Goal: Feedback & Contribution: Submit feedback/report problem

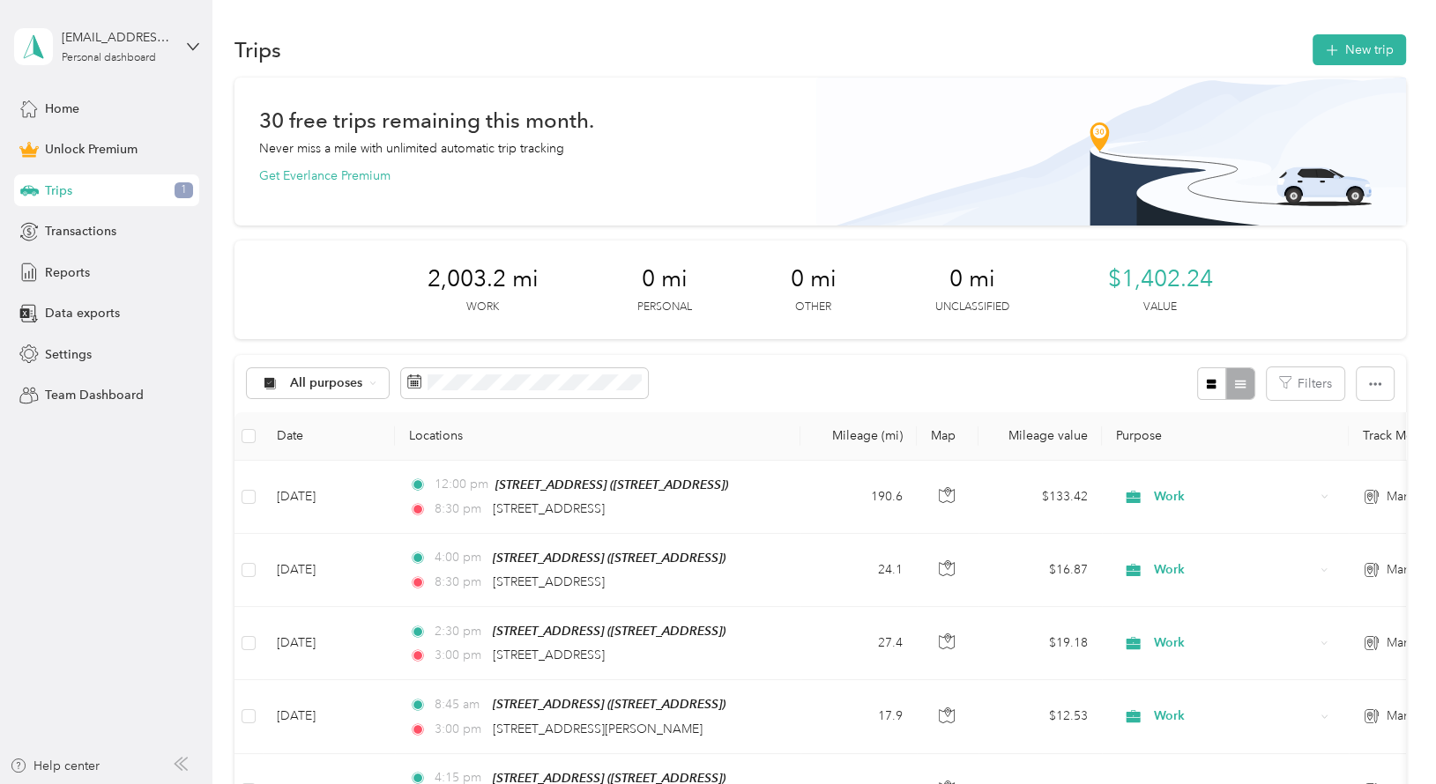
click at [51, 190] on span "Trips" at bounding box center [58, 191] width 27 height 19
click at [51, 109] on span "Home" at bounding box center [62, 109] width 34 height 19
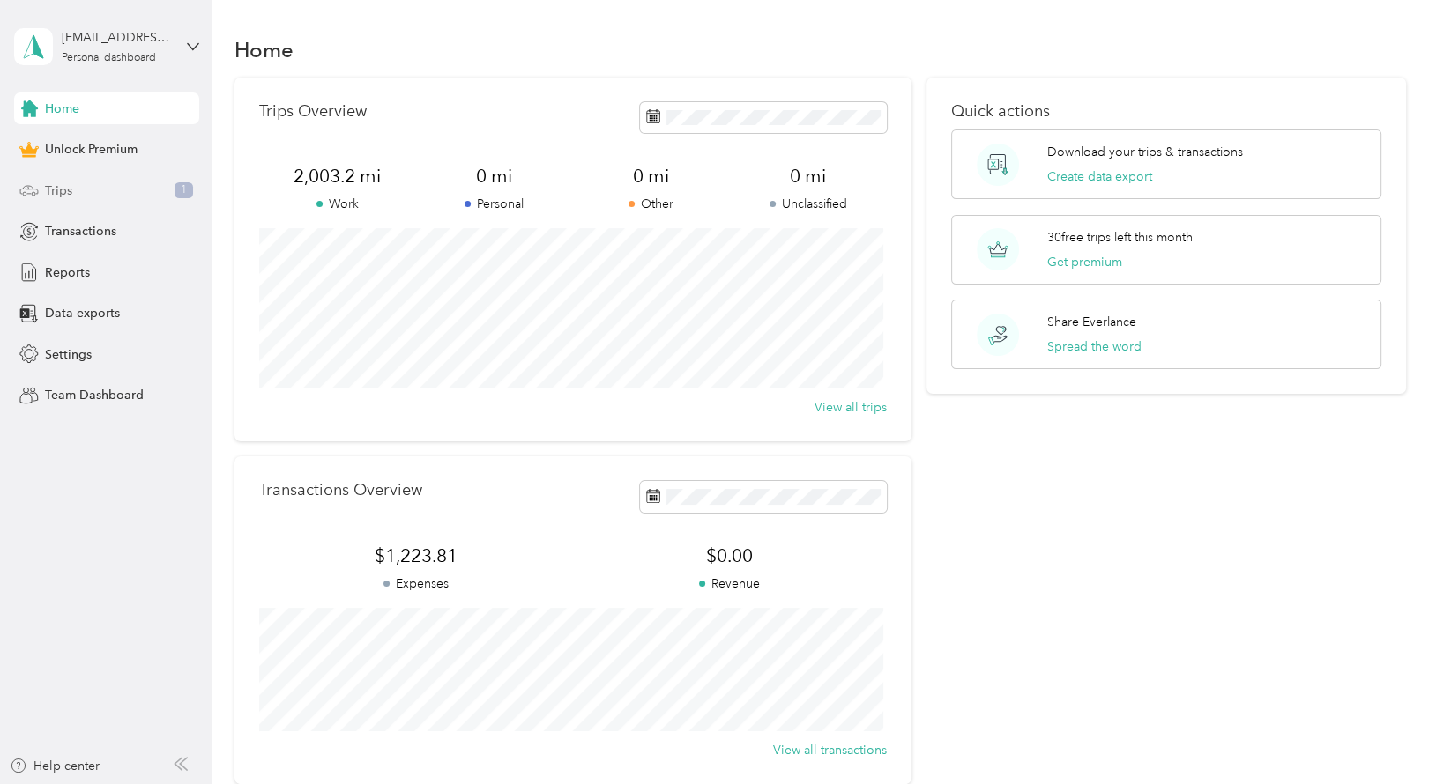
click at [109, 190] on div "Trips 1" at bounding box center [106, 191] width 185 height 32
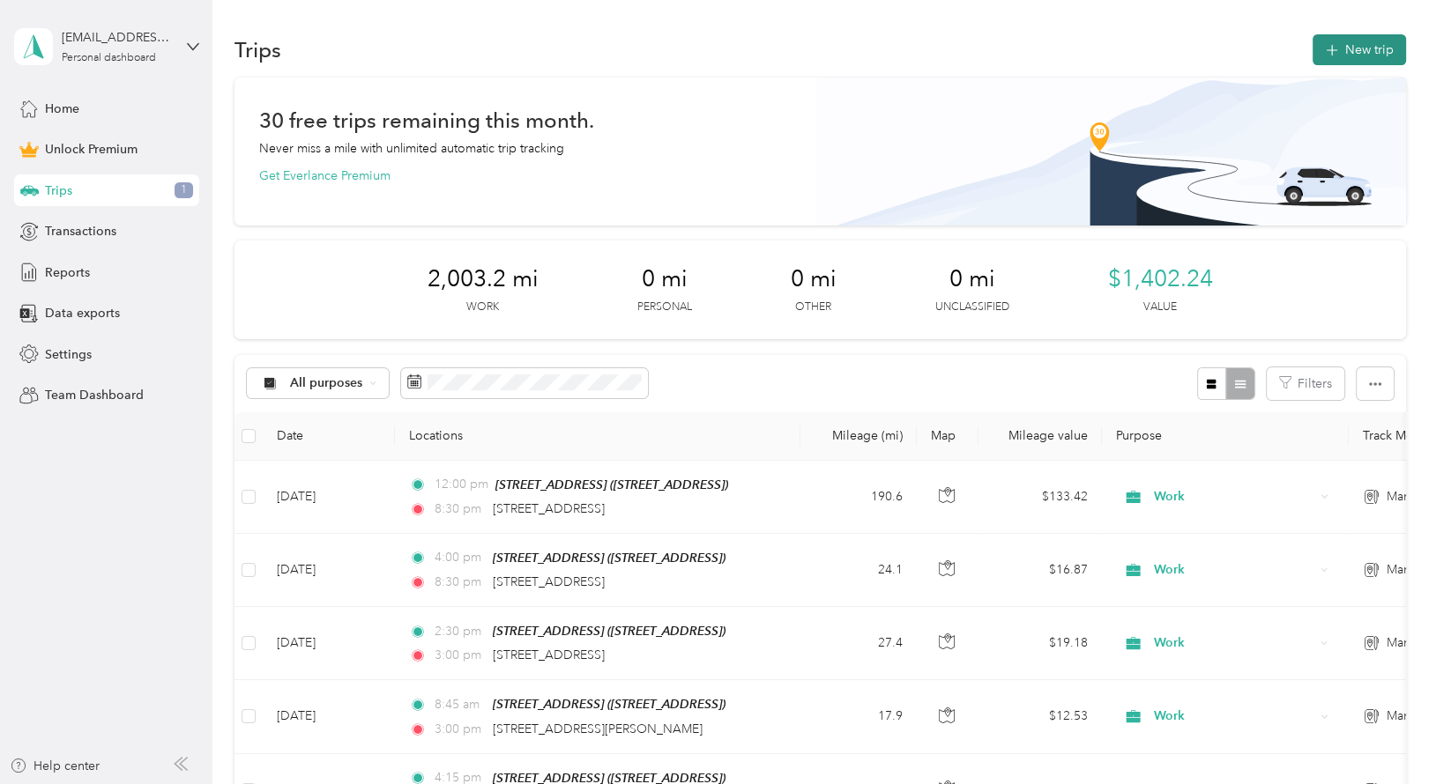
click at [1333, 41] on button "New trip" at bounding box center [1358, 49] width 93 height 31
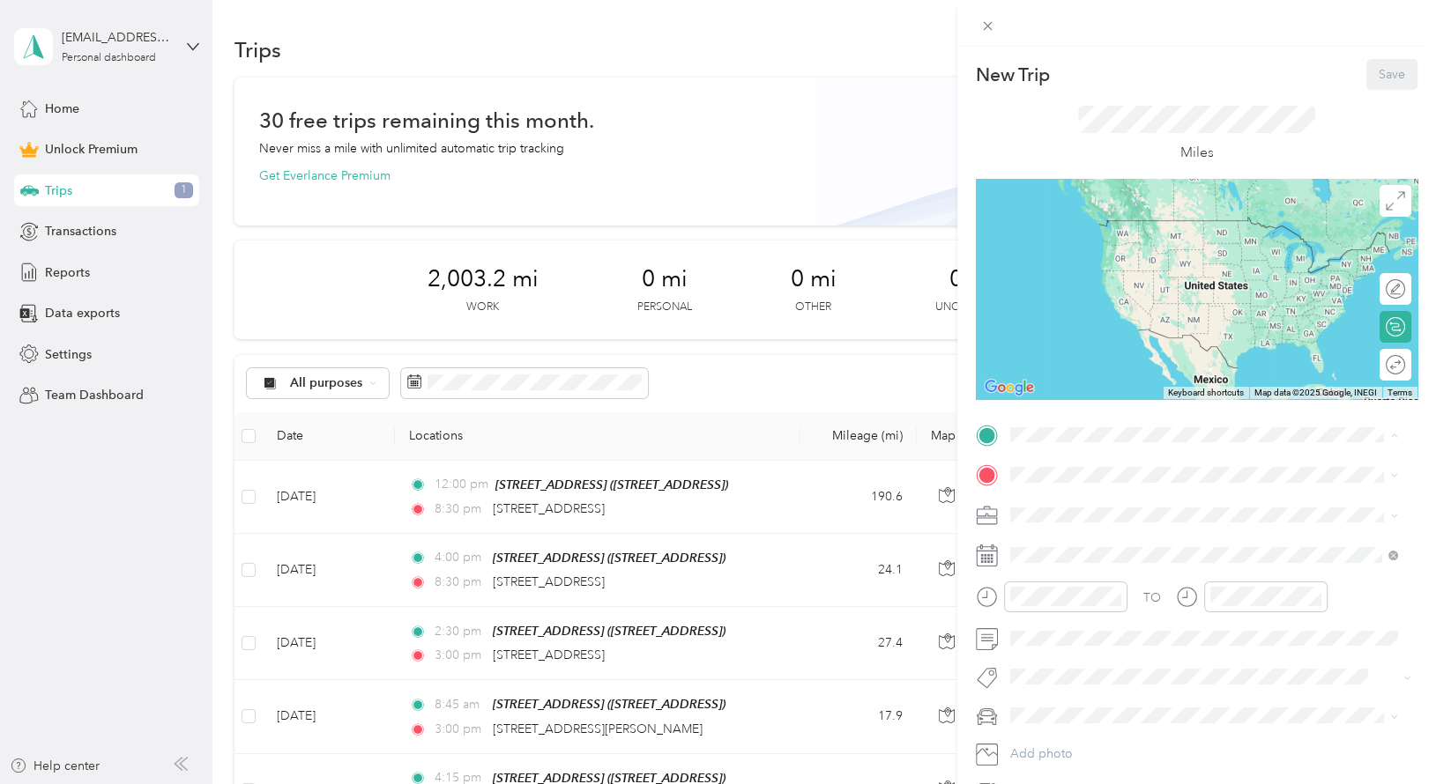
click at [1082, 591] on span "[STREET_ADDRESS]" at bounding box center [1099, 598] width 112 height 15
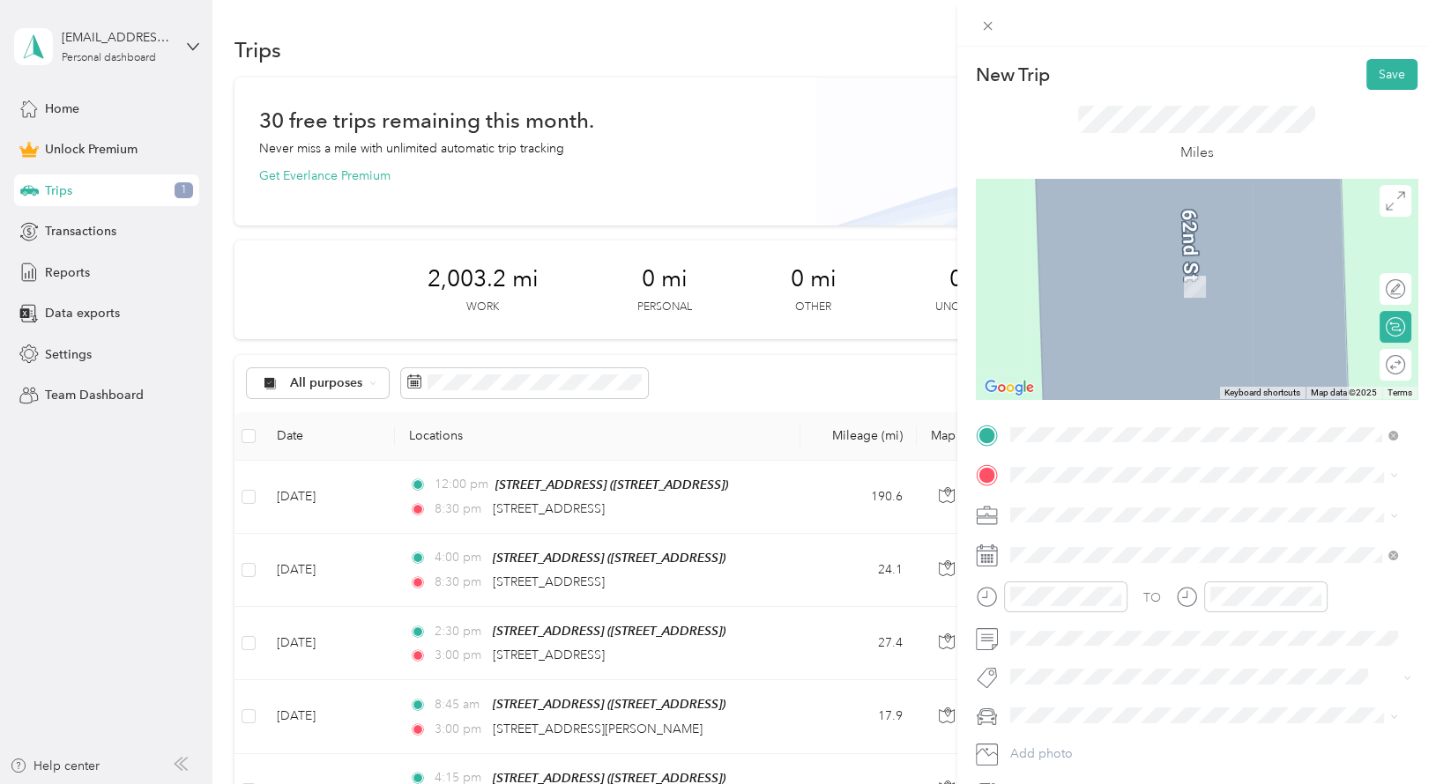
click at [1055, 457] on div "TO Add photo" at bounding box center [1197, 614] width 442 height 386
click at [1082, 540] on span "[STREET_ADDRESS][US_STATE]" at bounding box center [1131, 539] width 176 height 16
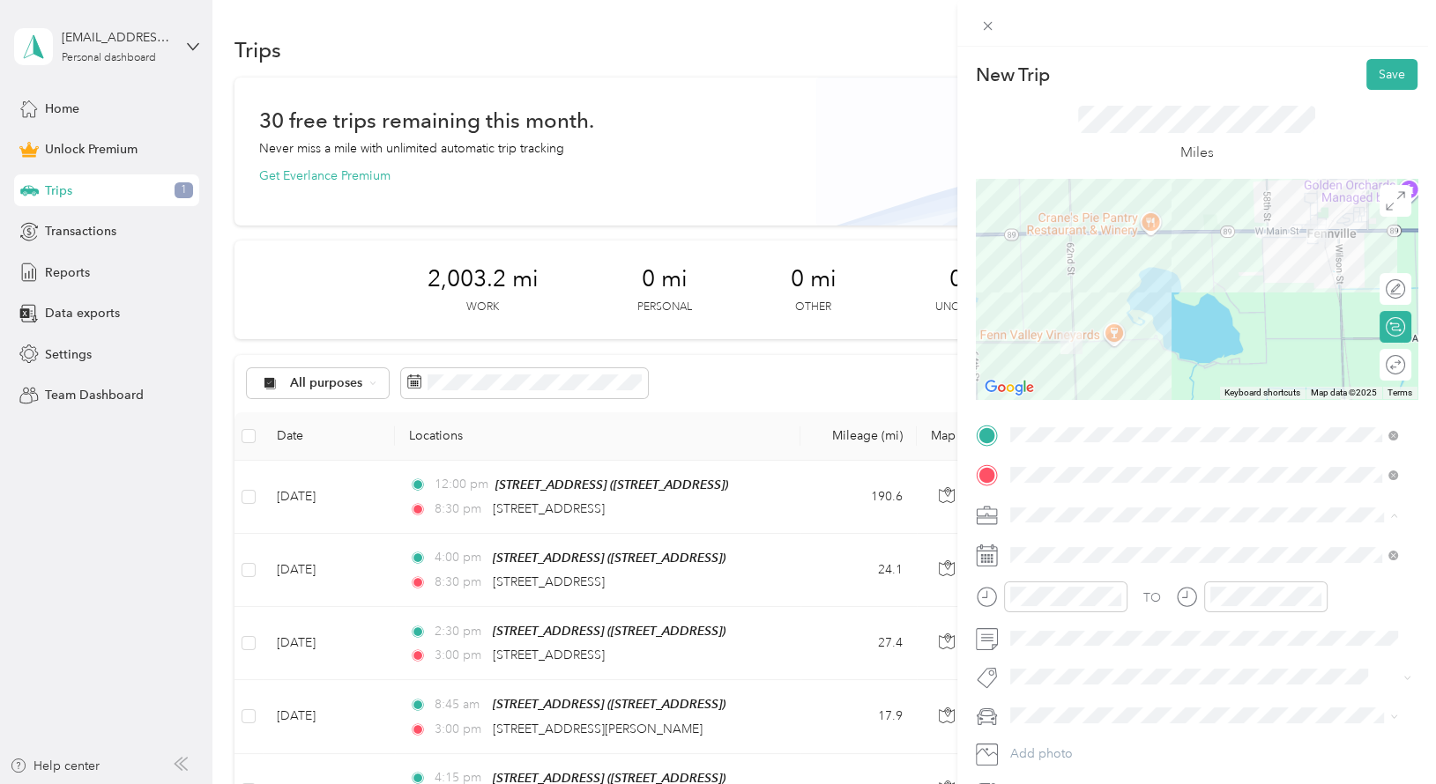
click at [1037, 551] on li "Work" at bounding box center [1204, 546] width 400 height 31
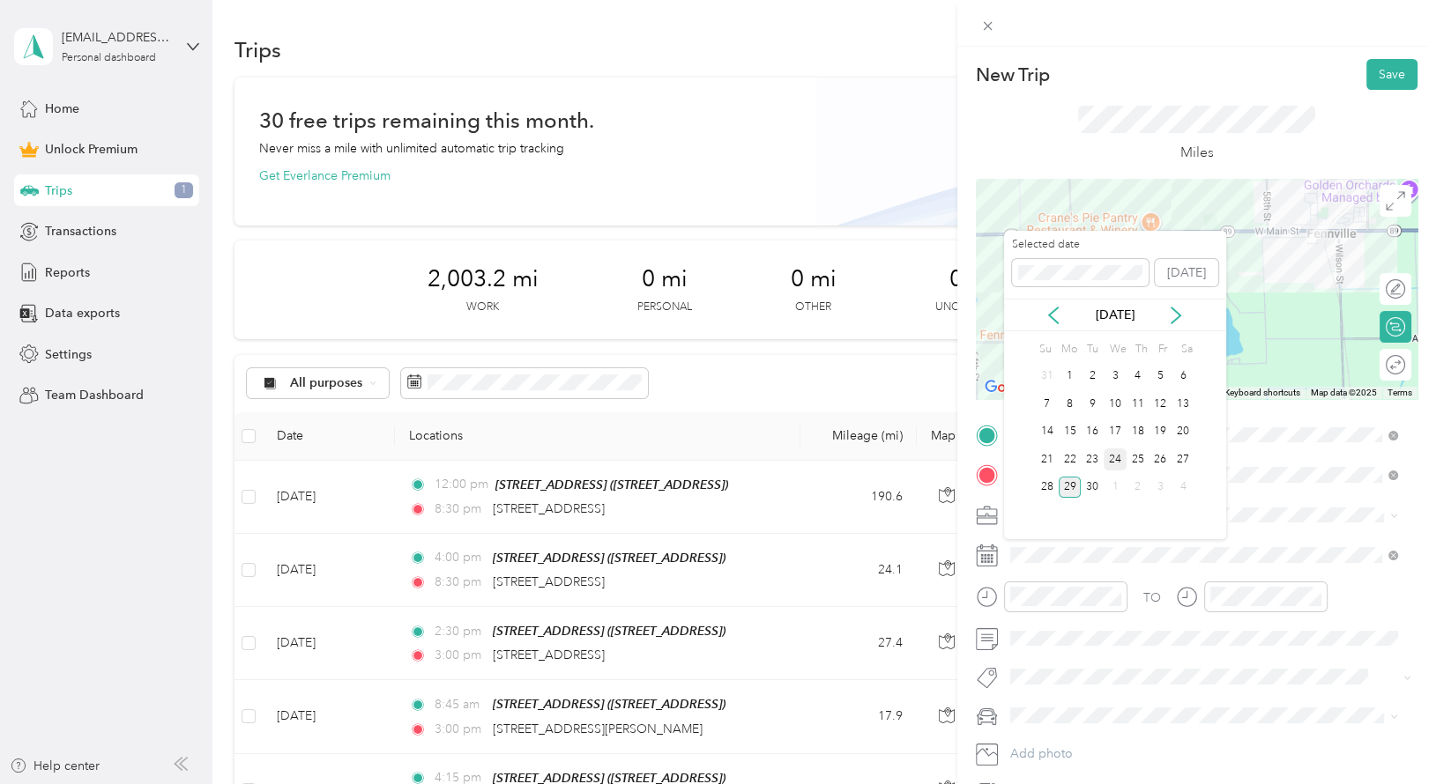
click at [1118, 463] on div "24" at bounding box center [1114, 460] width 23 height 22
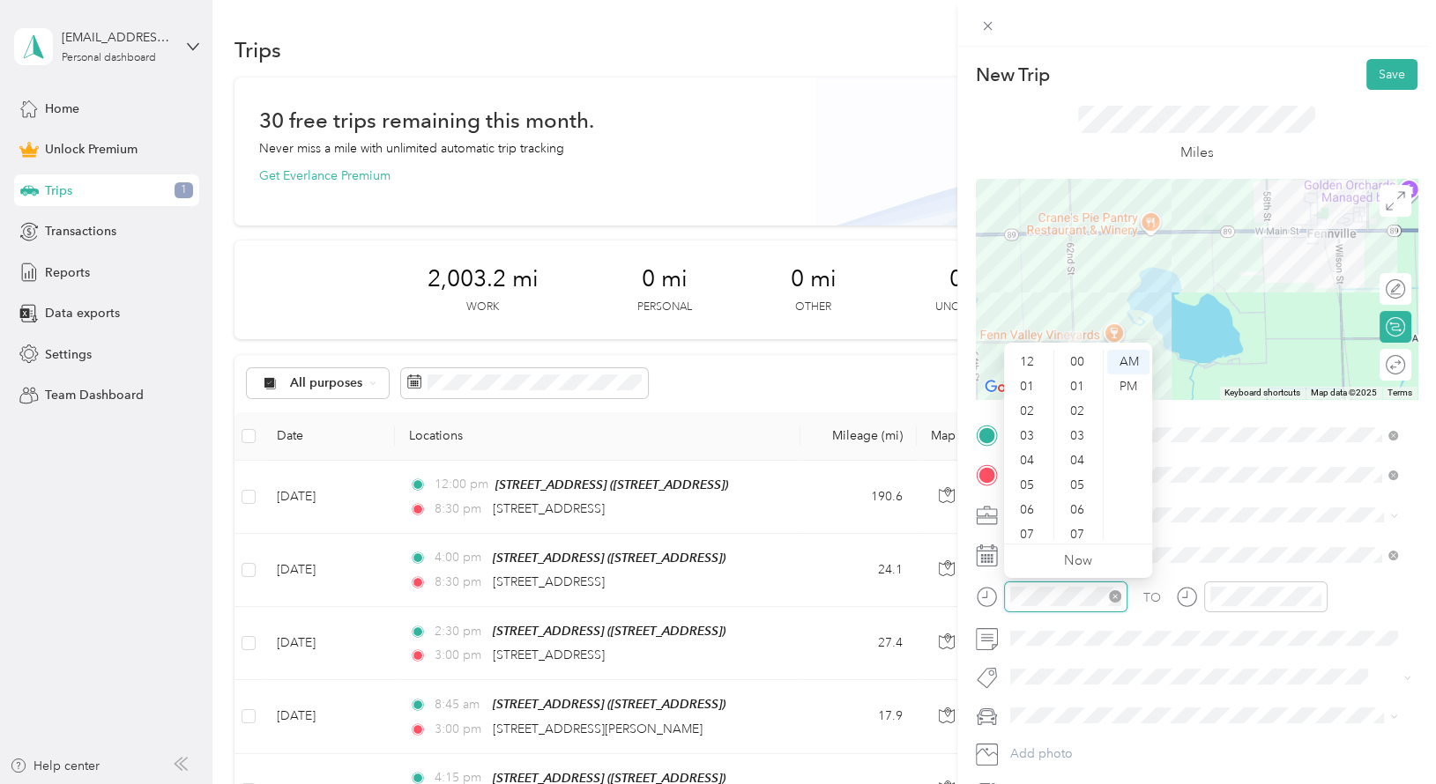
scroll to position [1290, 0]
click at [1028, 358] on div "04" at bounding box center [1028, 355] width 42 height 25
click at [1128, 391] on div "PM" at bounding box center [1128, 387] width 42 height 25
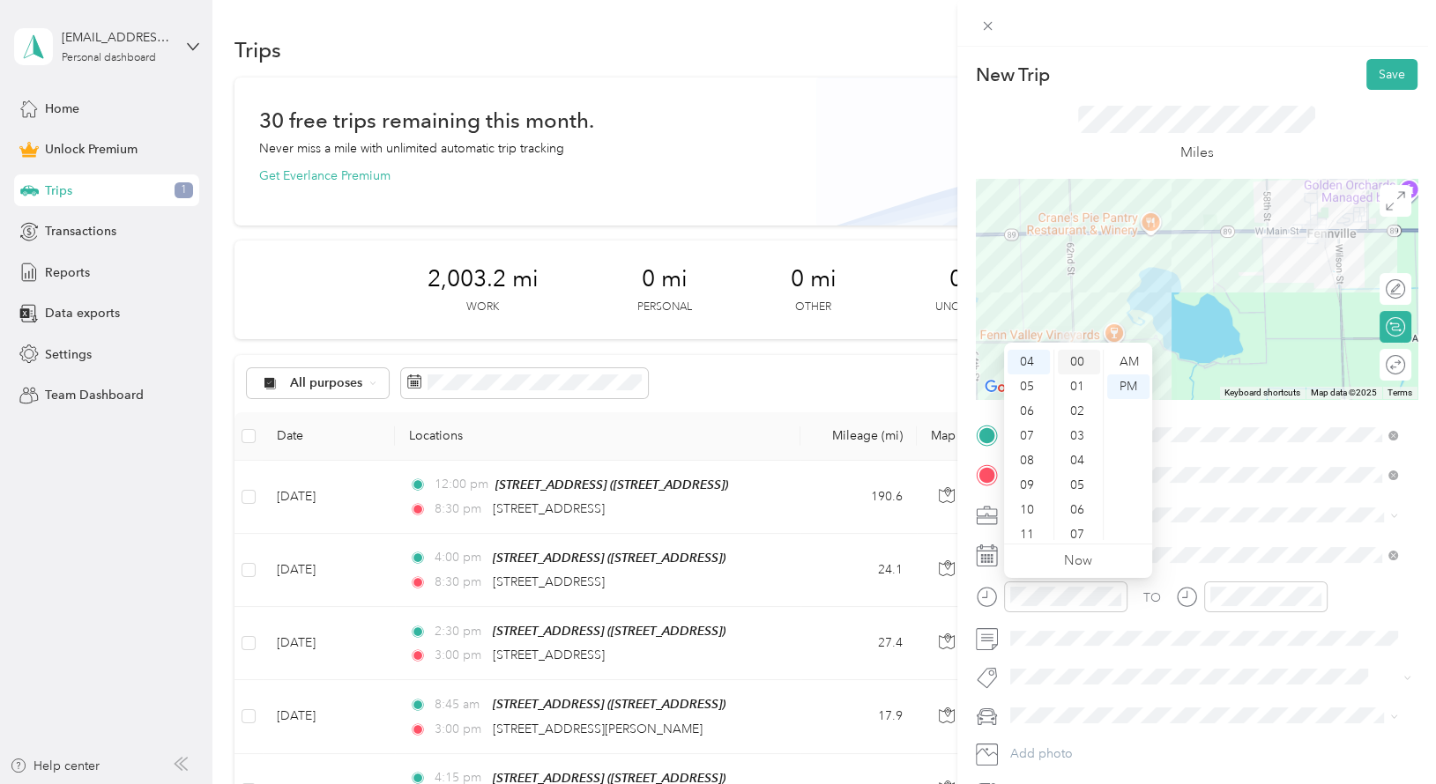
click at [1077, 359] on div "00" at bounding box center [1079, 362] width 42 height 25
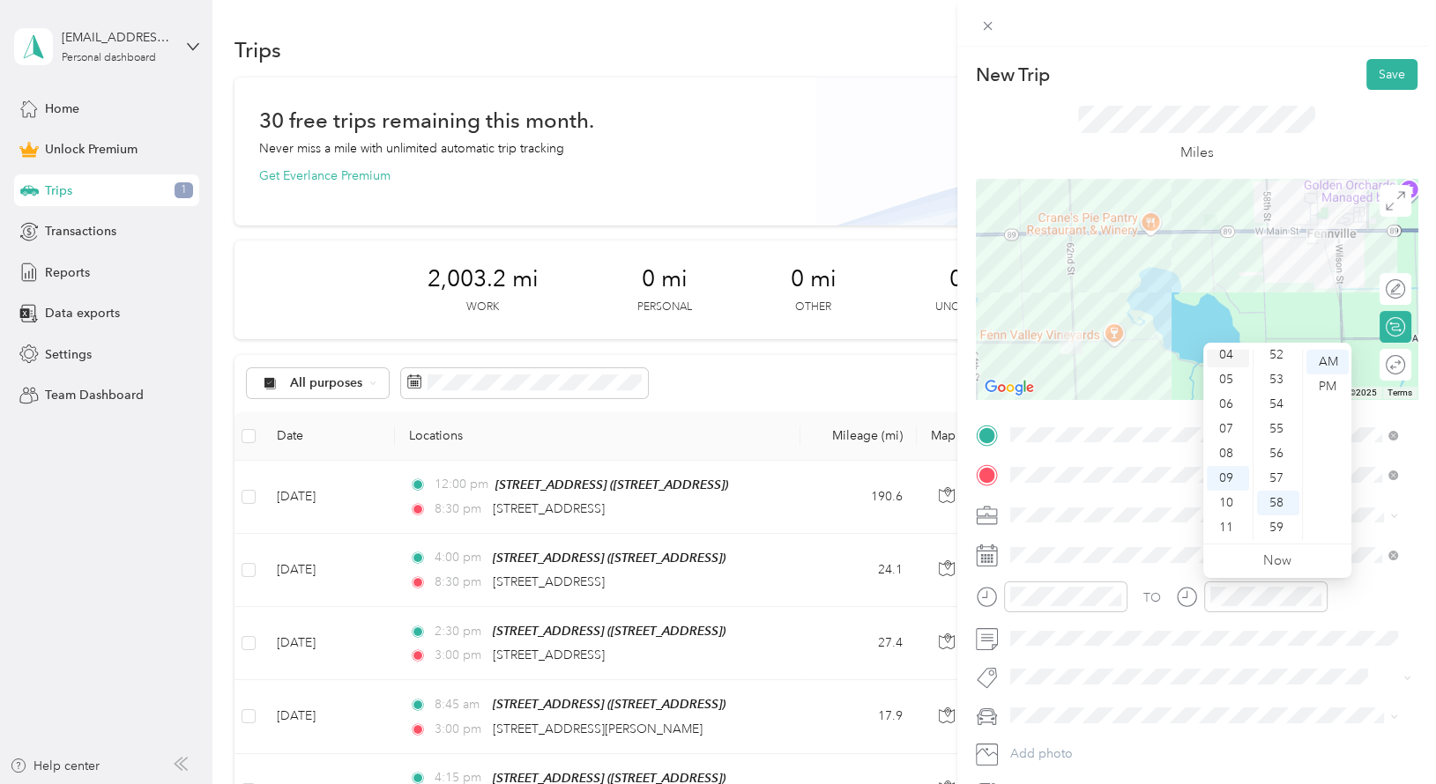
click at [1230, 353] on div "04" at bounding box center [1228, 355] width 42 height 25
click at [1269, 426] on div "30" at bounding box center [1278, 431] width 42 height 25
click at [1326, 382] on div "PM" at bounding box center [1327, 387] width 42 height 25
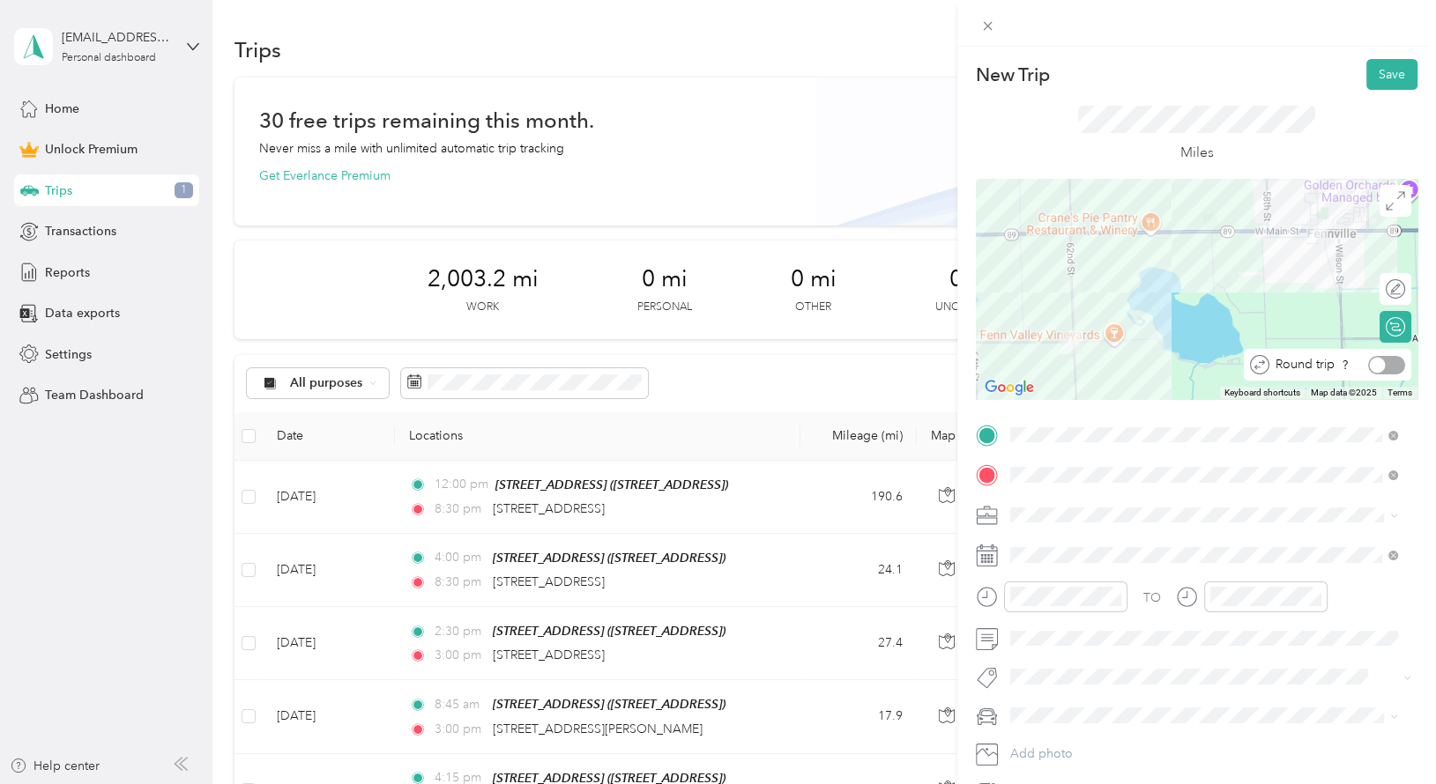
click at [1370, 361] on div at bounding box center [1378, 365] width 16 height 16
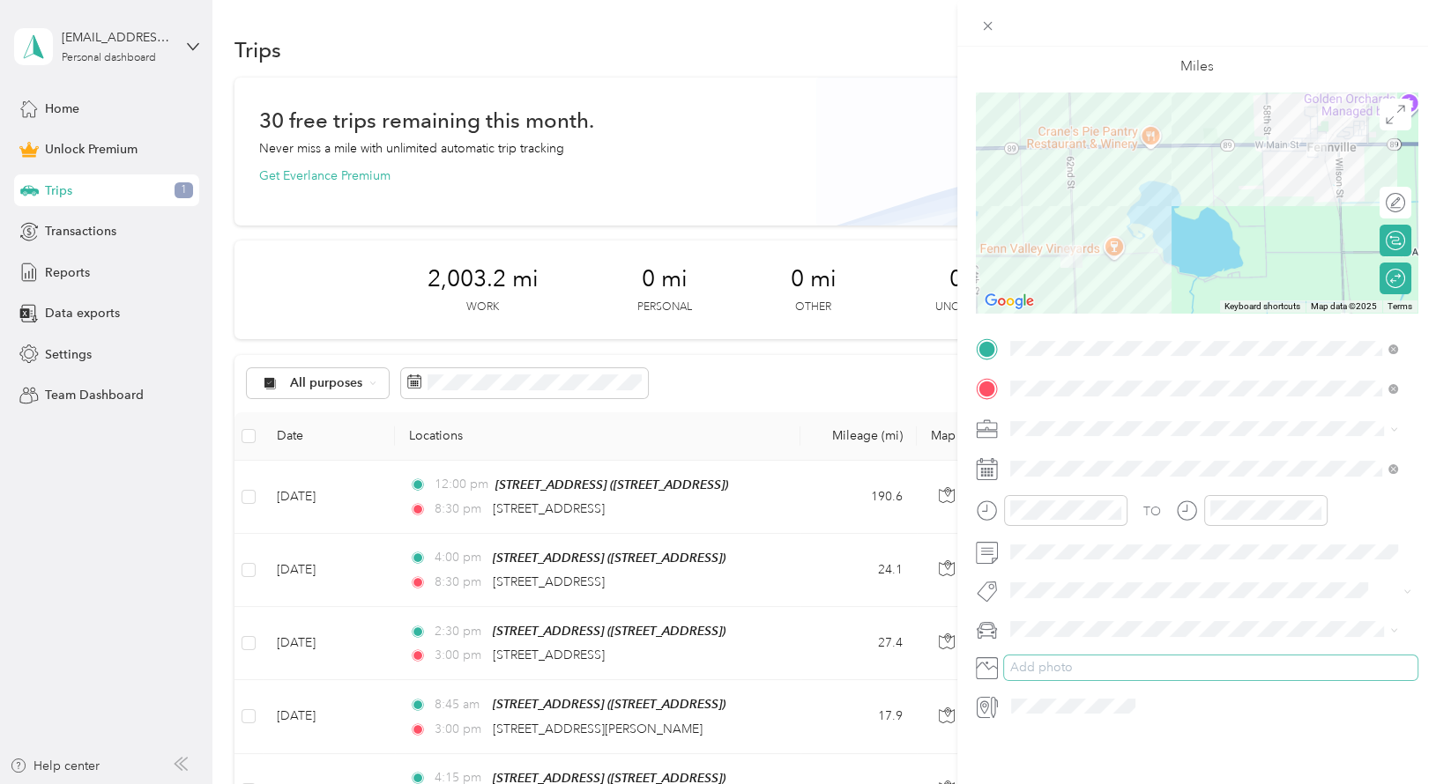
scroll to position [0, 0]
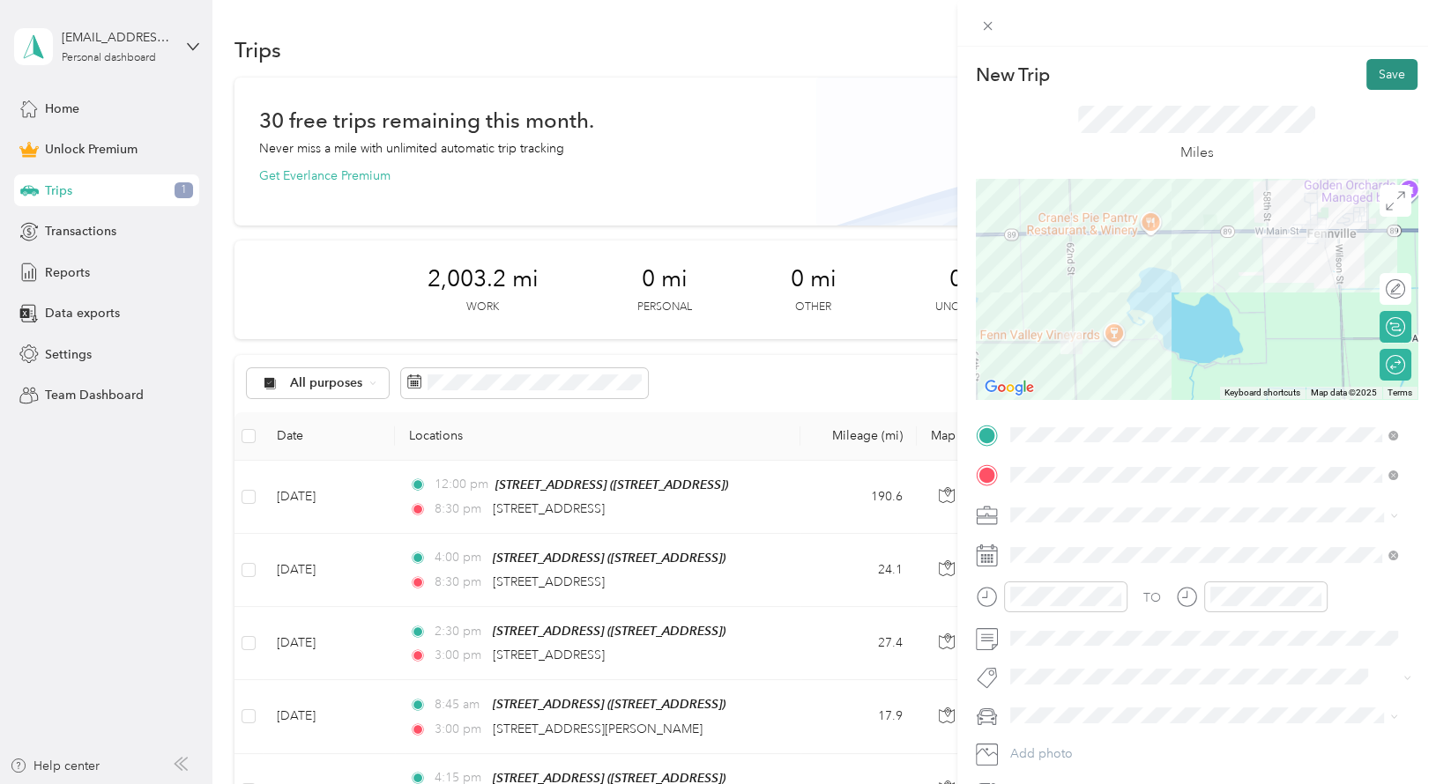
click at [1376, 68] on button "Save" at bounding box center [1391, 74] width 51 height 31
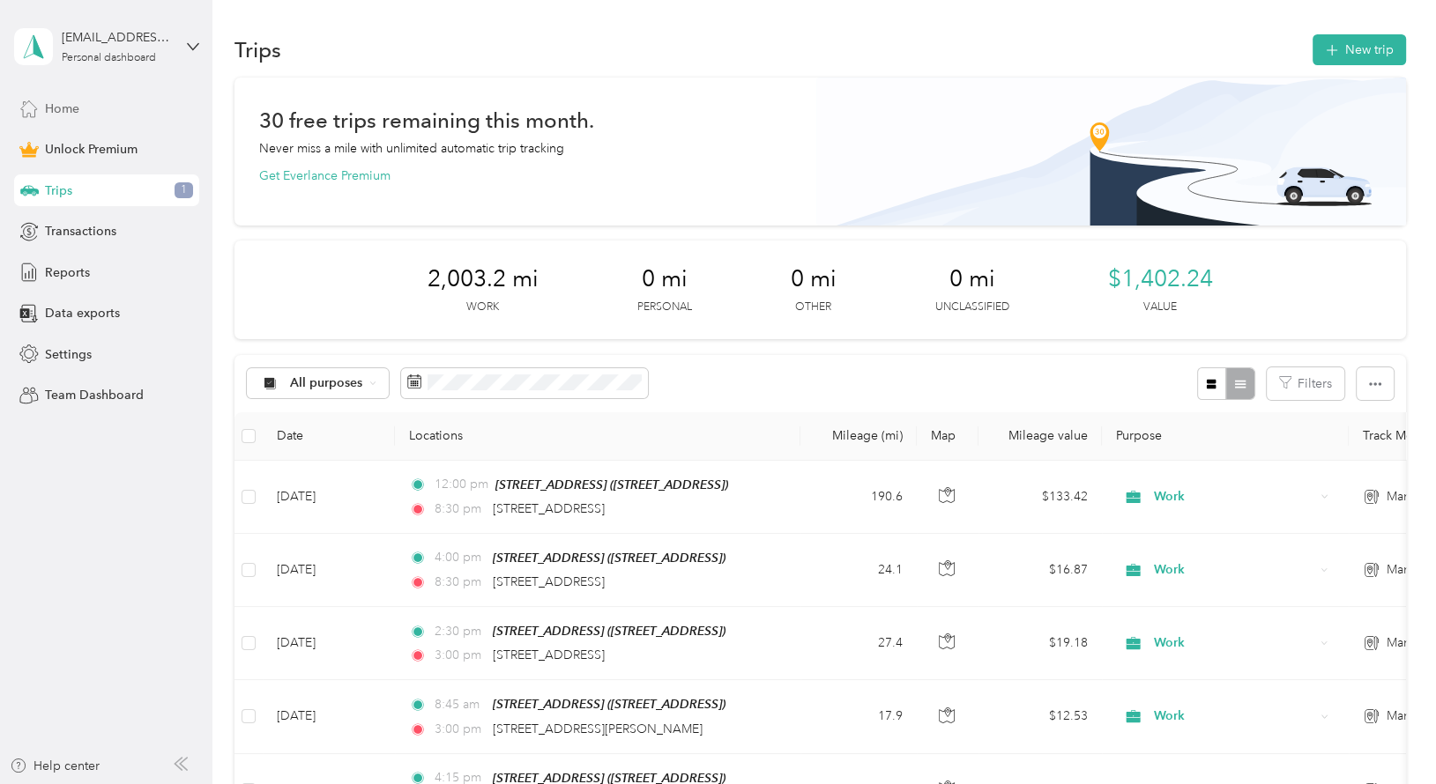
click at [92, 102] on div "Home" at bounding box center [106, 109] width 185 height 32
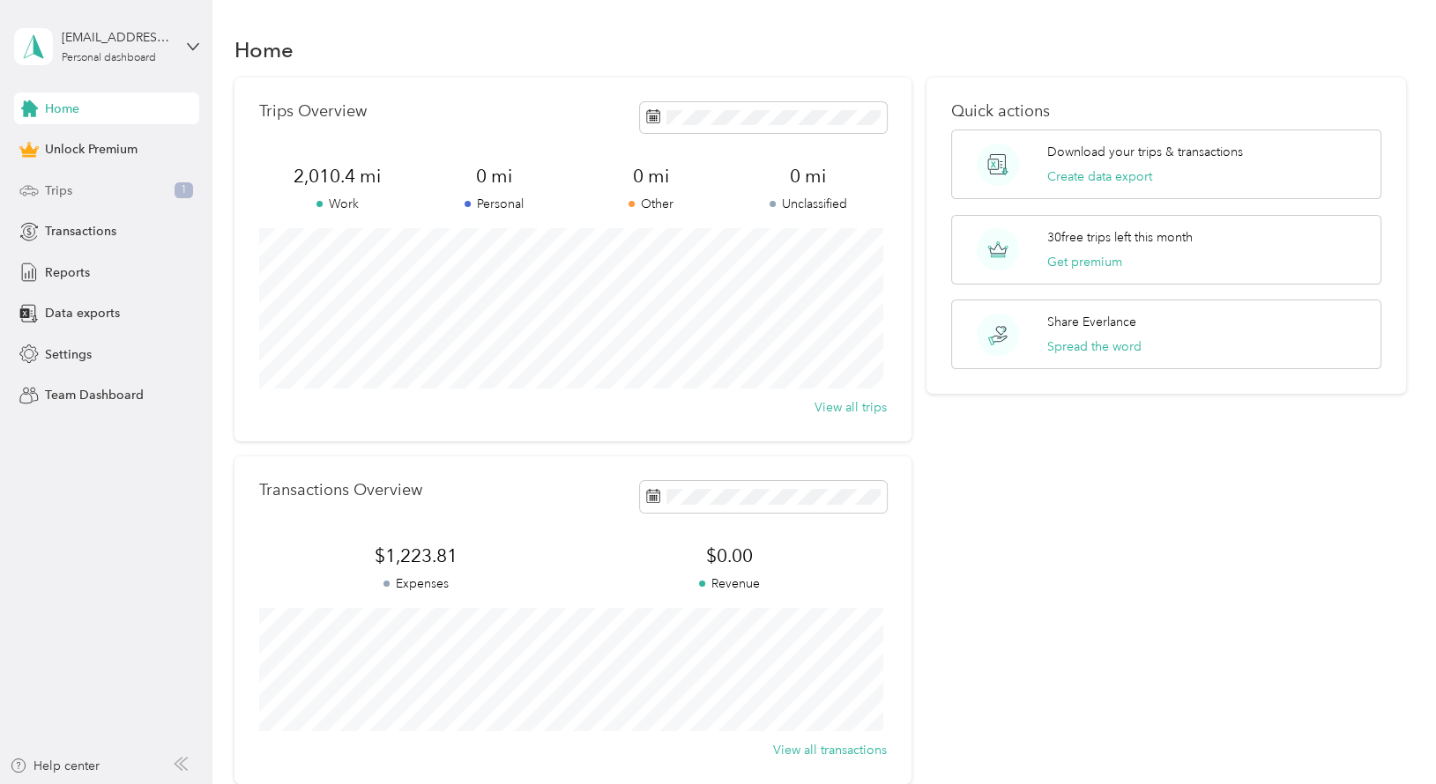
click at [56, 192] on span "Trips" at bounding box center [58, 191] width 27 height 19
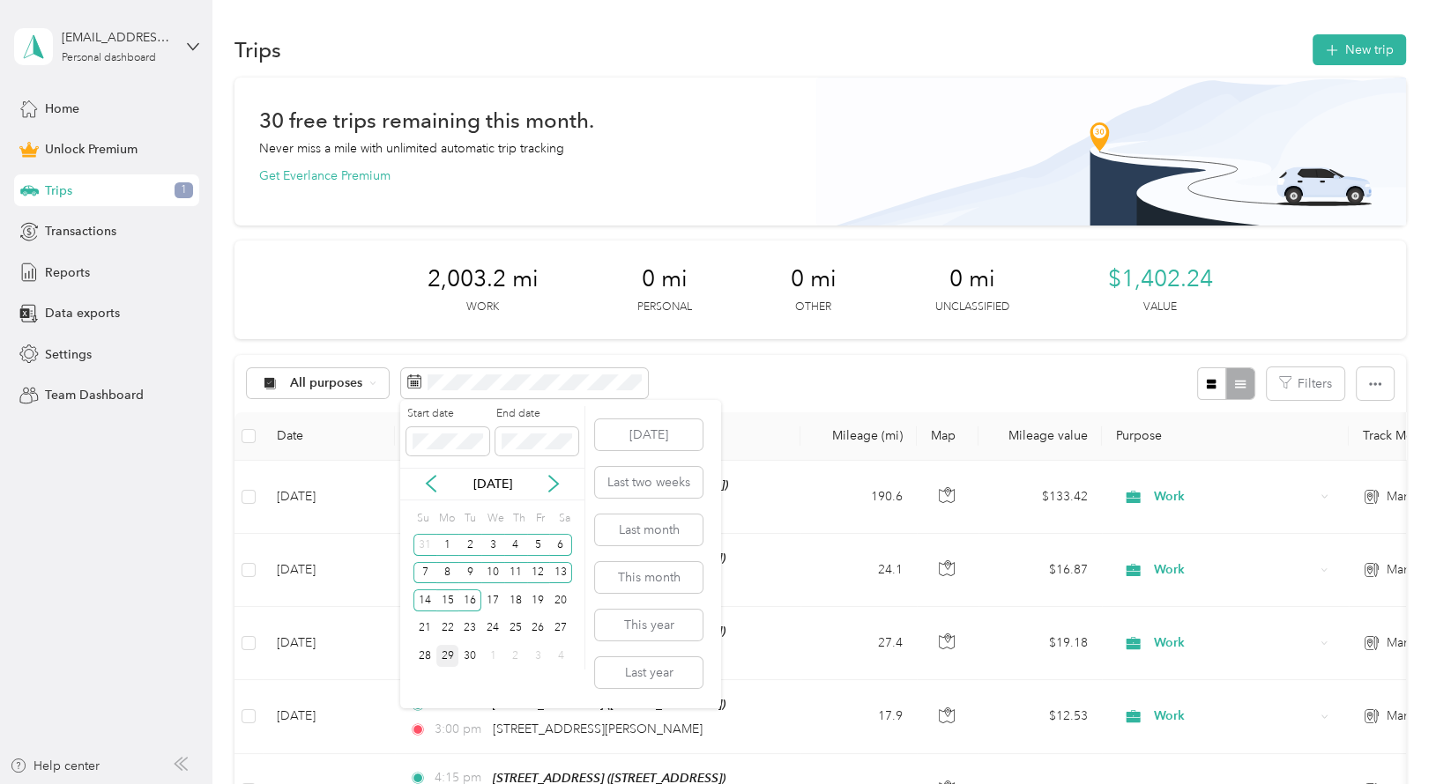
click at [447, 653] on div "29" at bounding box center [447, 656] width 23 height 22
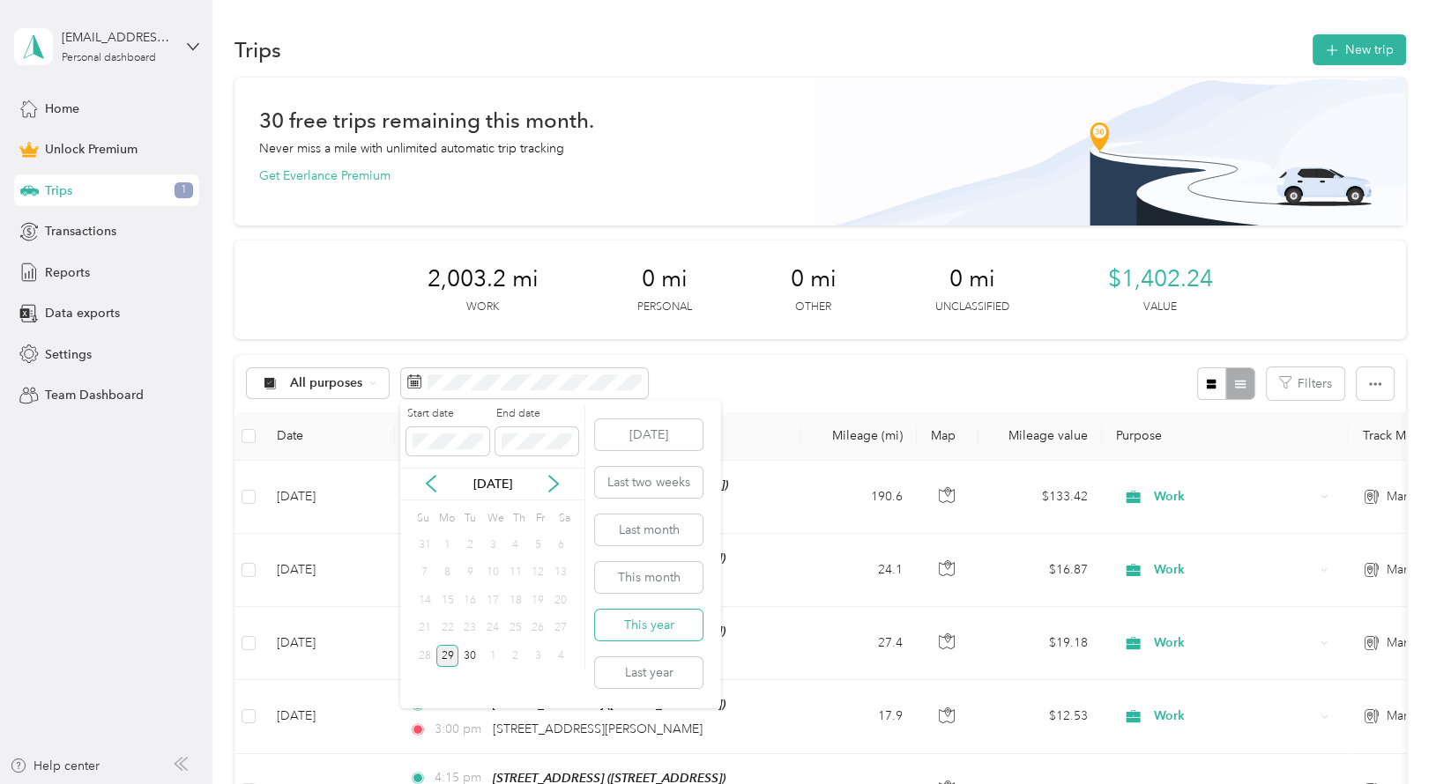
click at [654, 631] on button "This year" at bounding box center [649, 625] width 108 height 31
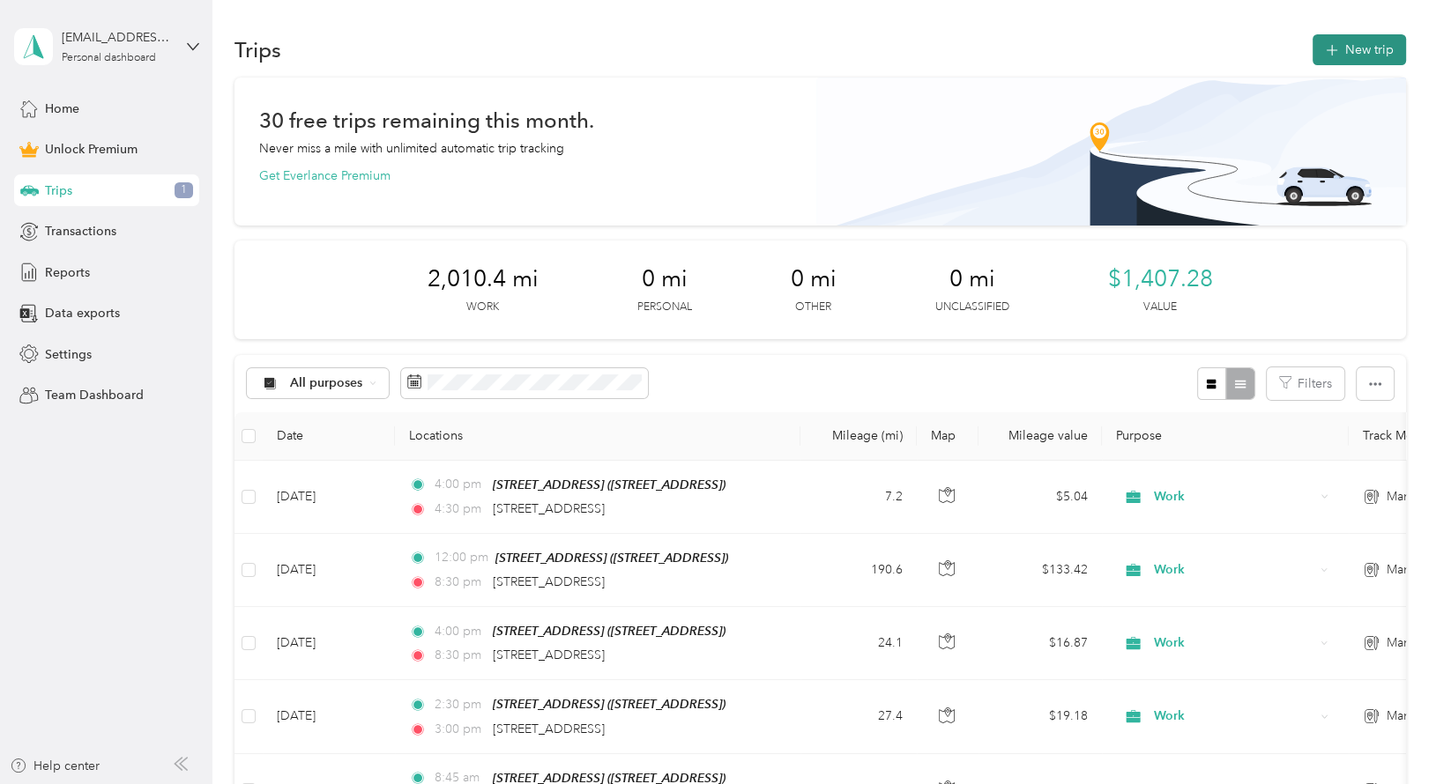
click at [1338, 43] on button "New trip" at bounding box center [1358, 49] width 93 height 31
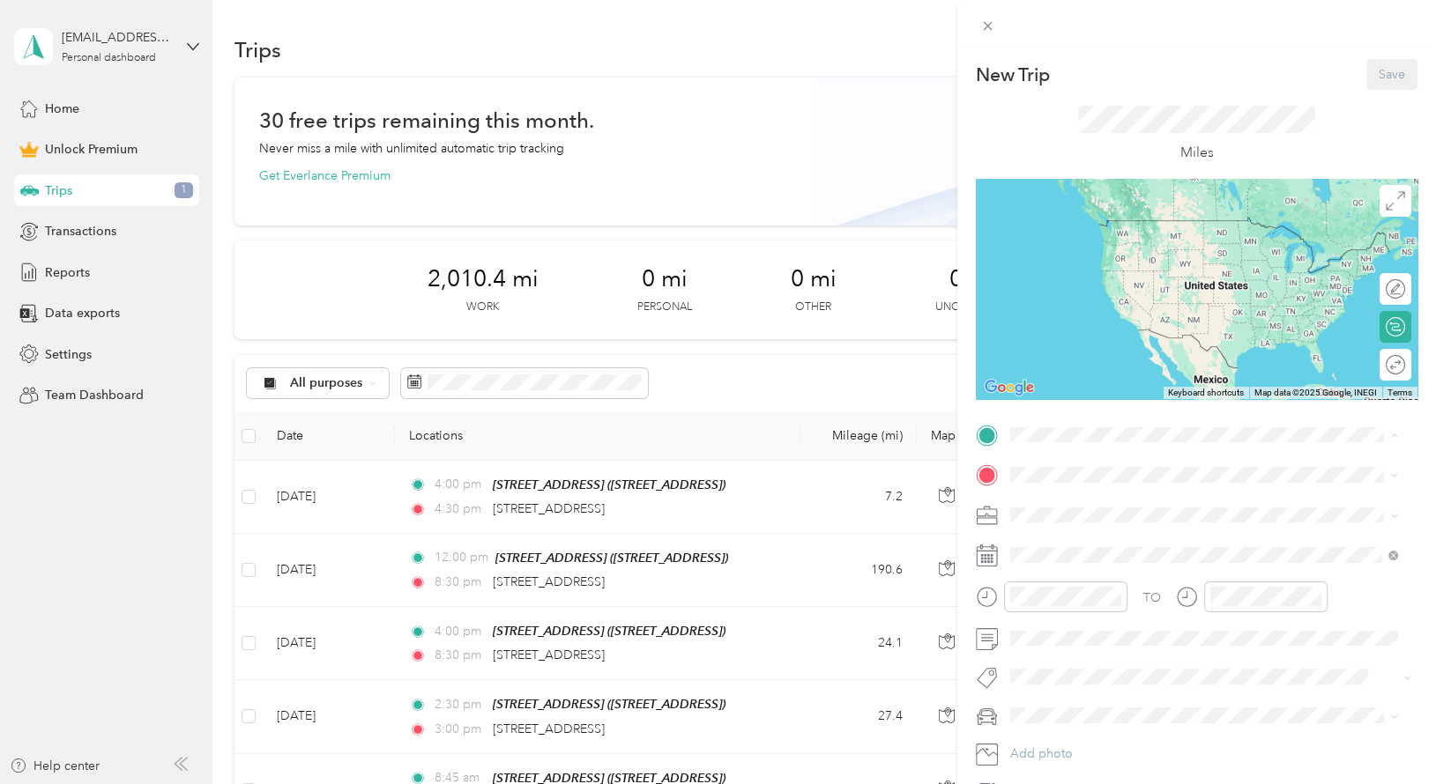
click at [1092, 571] on div "[STREET_ADDRESS][GEOGRAPHIC_DATA][STREET_ADDRESS][GEOGRAPHIC_DATA][GEOGRAPHIC_D…" at bounding box center [1102, 589] width 118 height 37
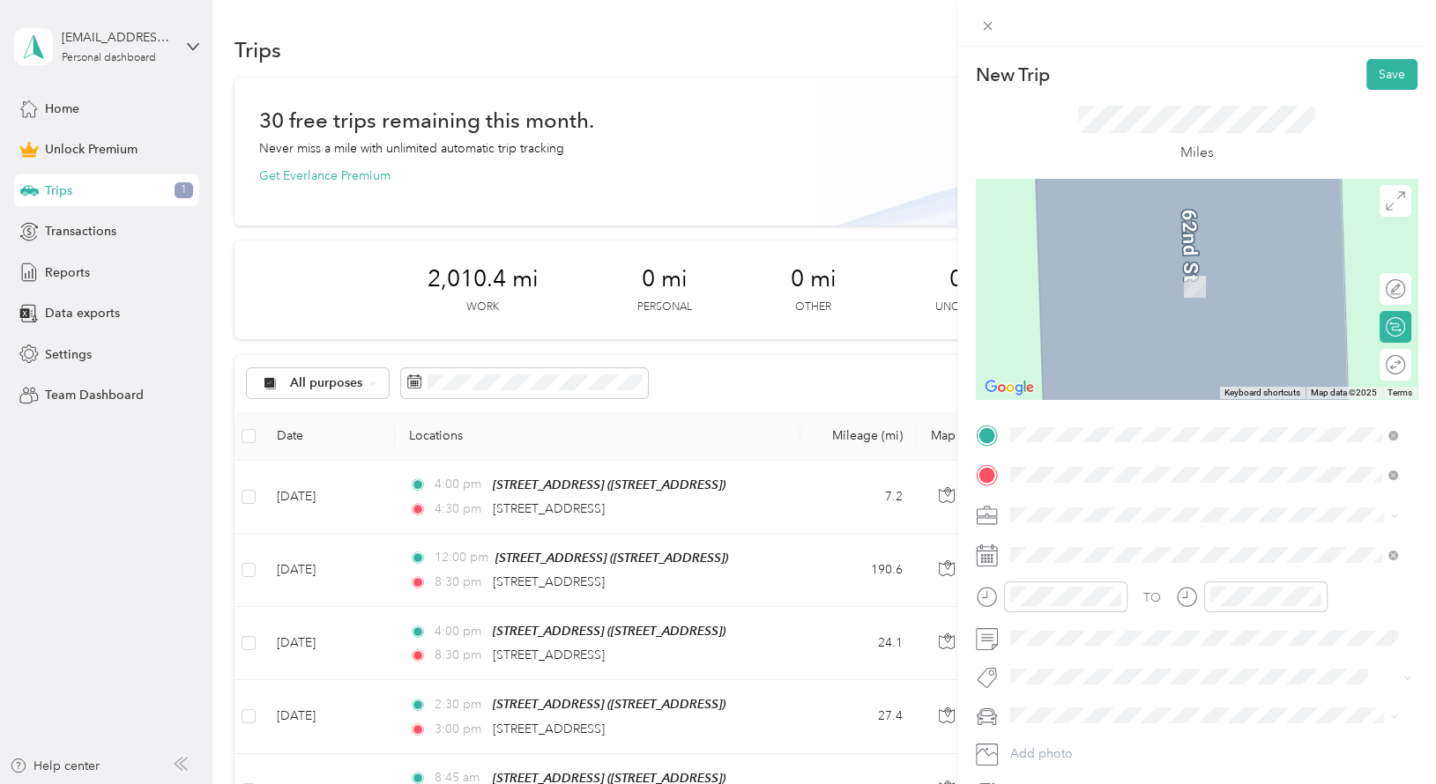
click at [1085, 561] on ol "From search results [STREET_ADDRESS][PERSON_NAME][US_STATE] [STREET_ADDRESS][GE…" at bounding box center [1204, 603] width 400 height 225
click at [1071, 563] on ol "From search results [STREET_ADDRESS][PERSON_NAME][US_STATE] [STREET_ADDRESS][GE…" at bounding box center [1204, 603] width 400 height 225
click at [1051, 461] on span at bounding box center [1210, 475] width 413 height 28
click at [1040, 544] on span "Work" at bounding box center [1031, 542] width 30 height 15
click at [1068, 538] on span "[STREET_ADDRESS][PERSON_NAME][US_STATE]" at bounding box center [1180, 534] width 274 height 16
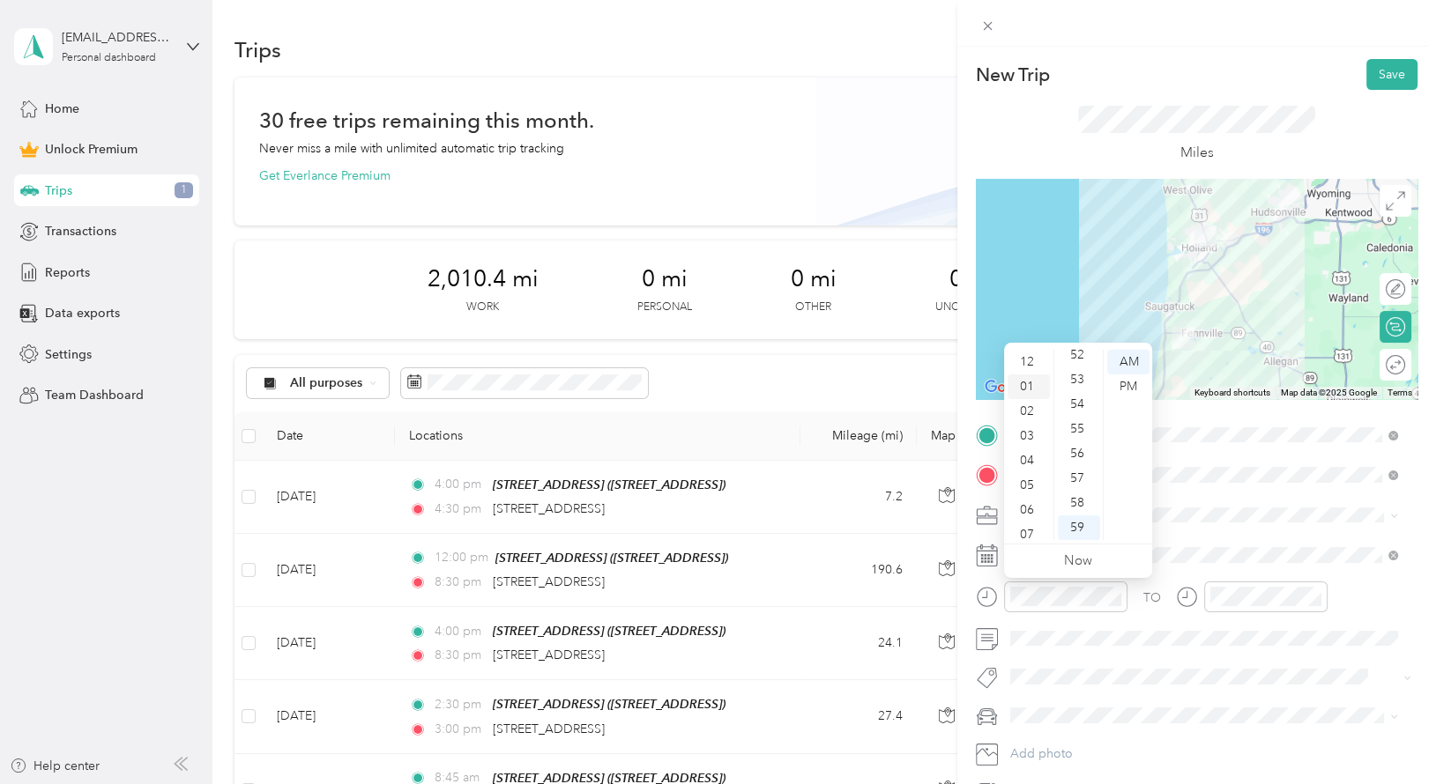
click at [1022, 385] on div "01" at bounding box center [1028, 387] width 42 height 25
click at [1125, 385] on div "PM" at bounding box center [1128, 387] width 42 height 25
click at [1075, 360] on div "00" at bounding box center [1079, 362] width 42 height 25
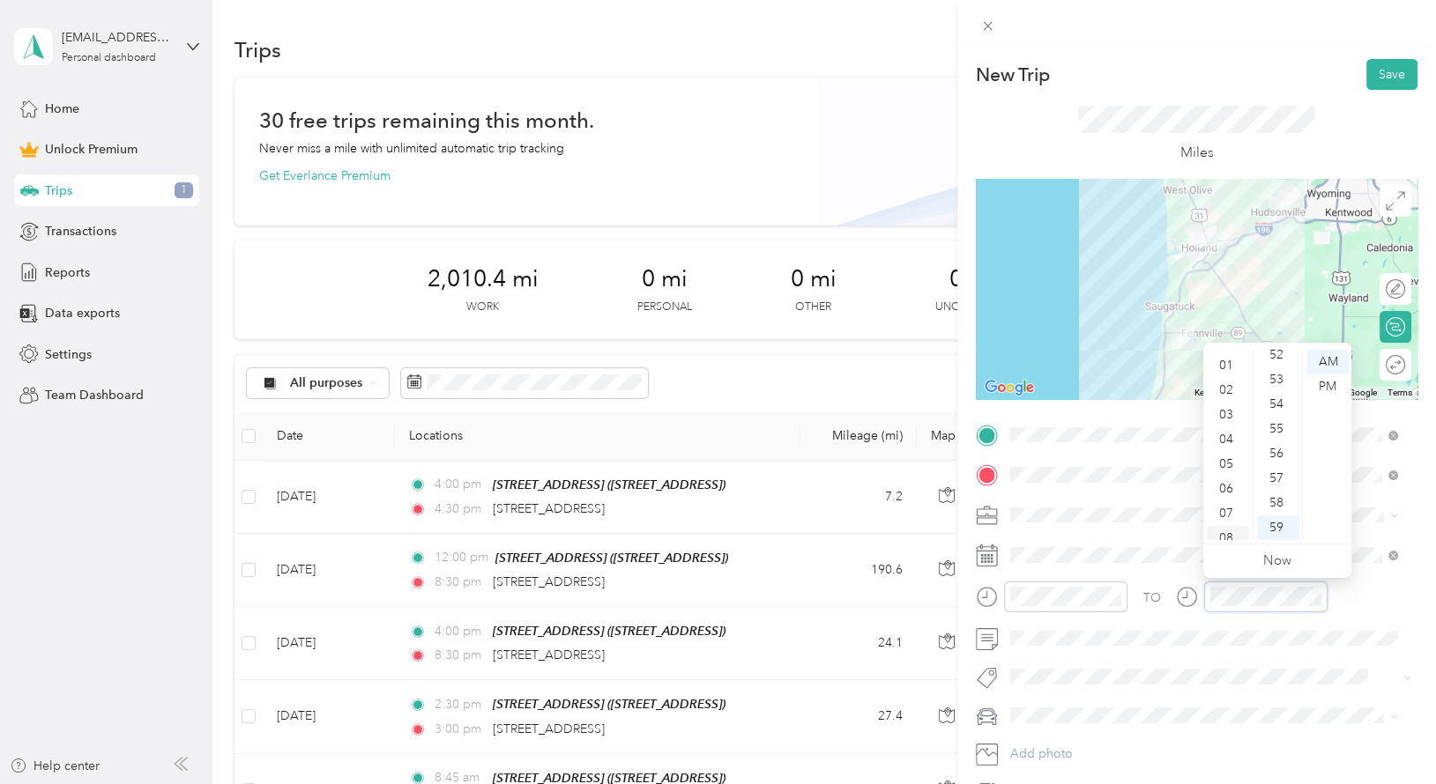
scroll to position [21, 0]
click at [1228, 466] on div "05" at bounding box center [1228, 464] width 42 height 25
click at [1274, 388] on div "15" at bounding box center [1278, 387] width 42 height 25
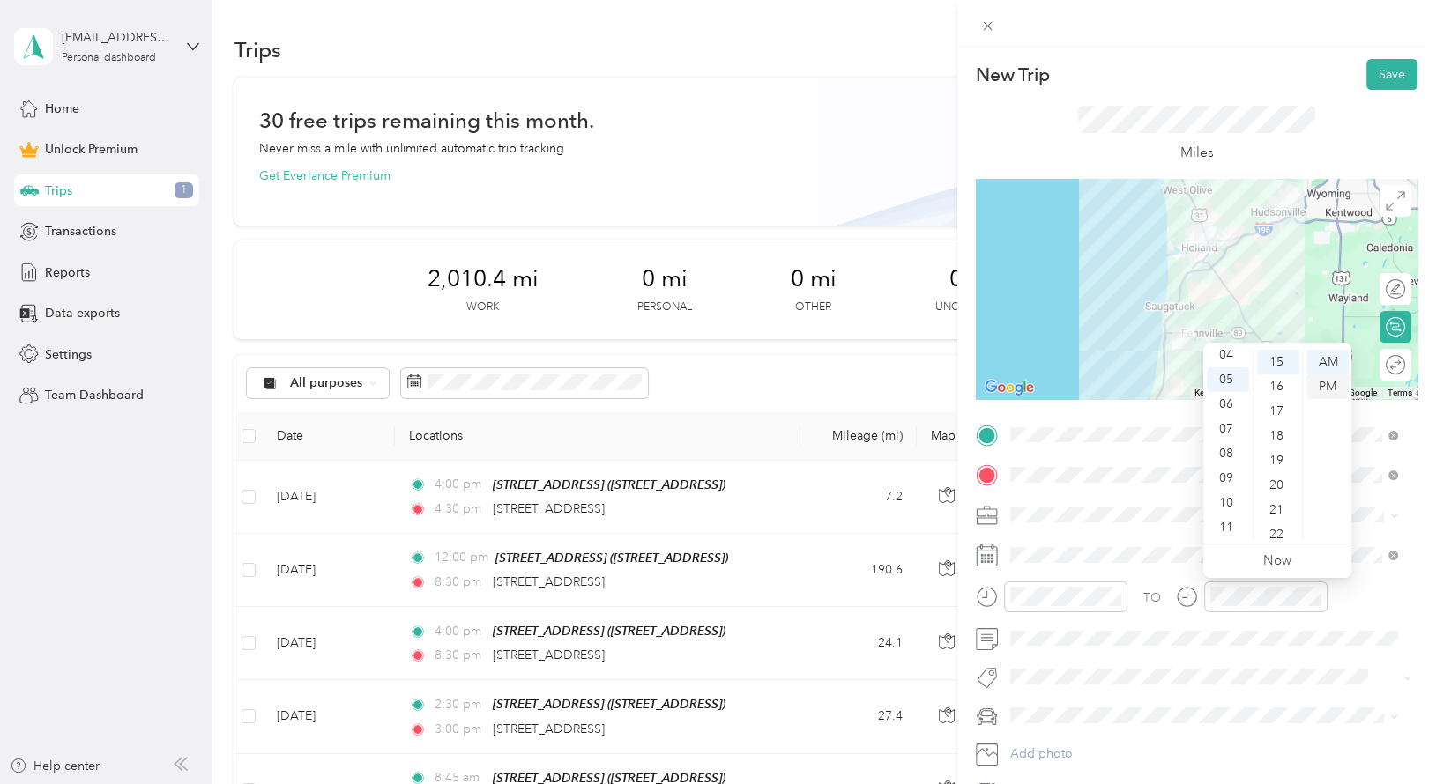
click at [1343, 382] on div "PM" at bounding box center [1327, 387] width 42 height 25
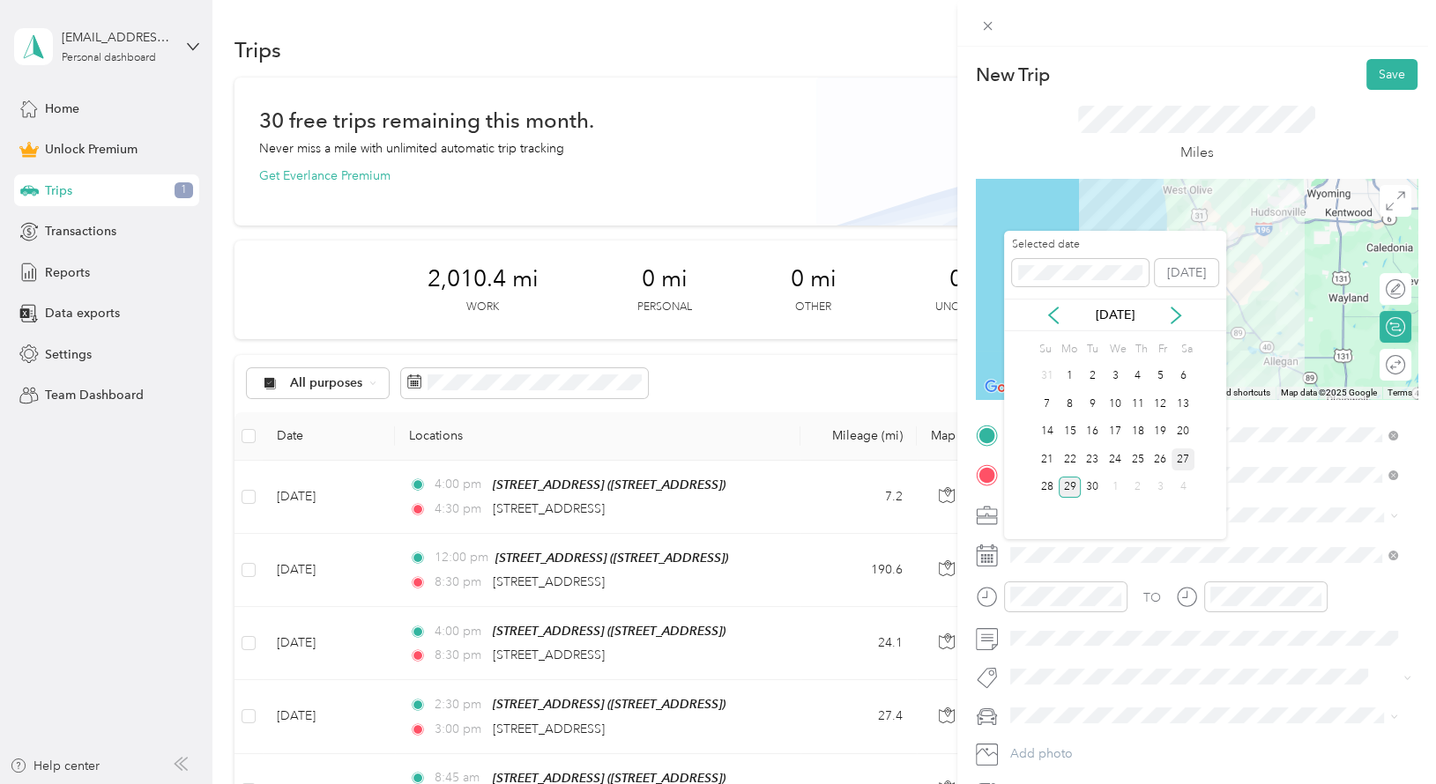
click at [1184, 458] on div "27" at bounding box center [1182, 460] width 23 height 22
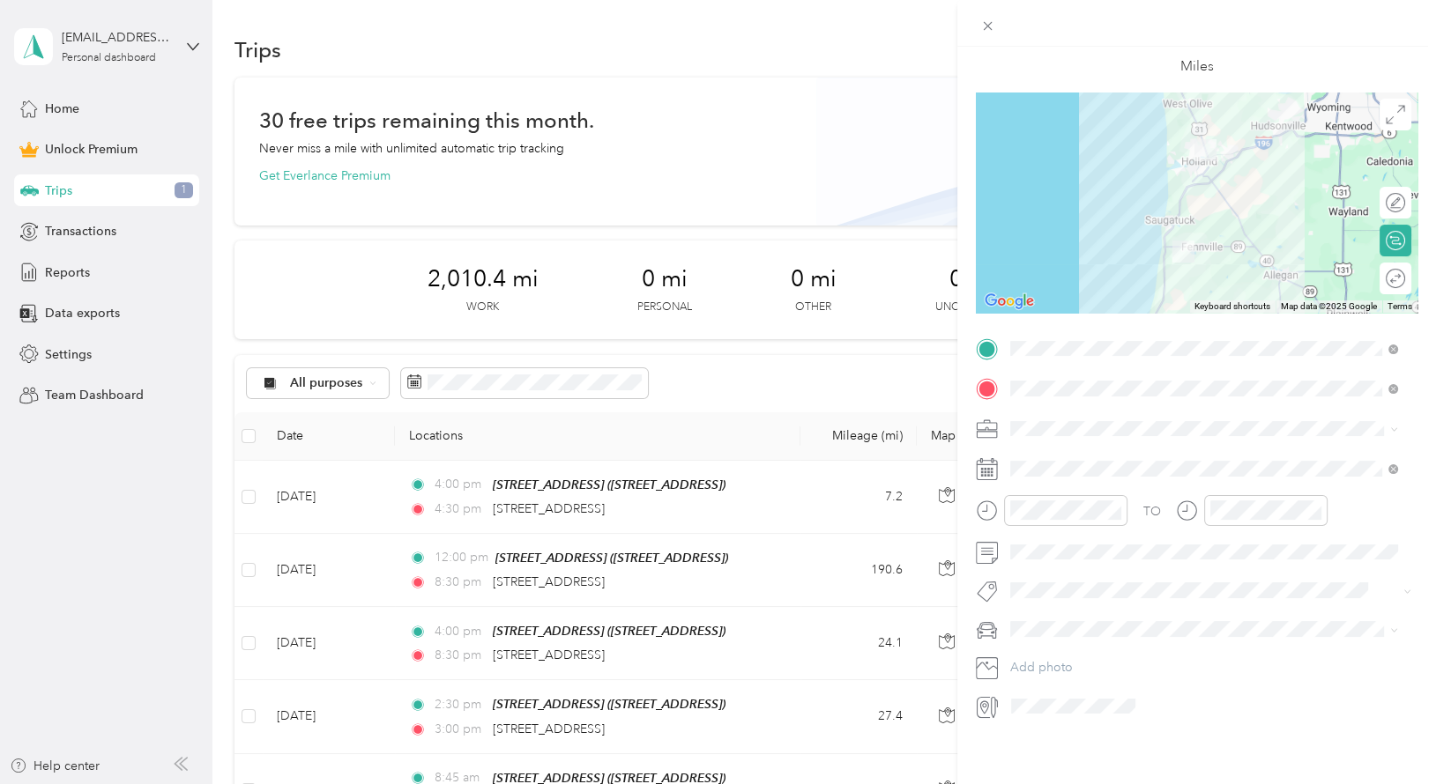
scroll to position [0, 0]
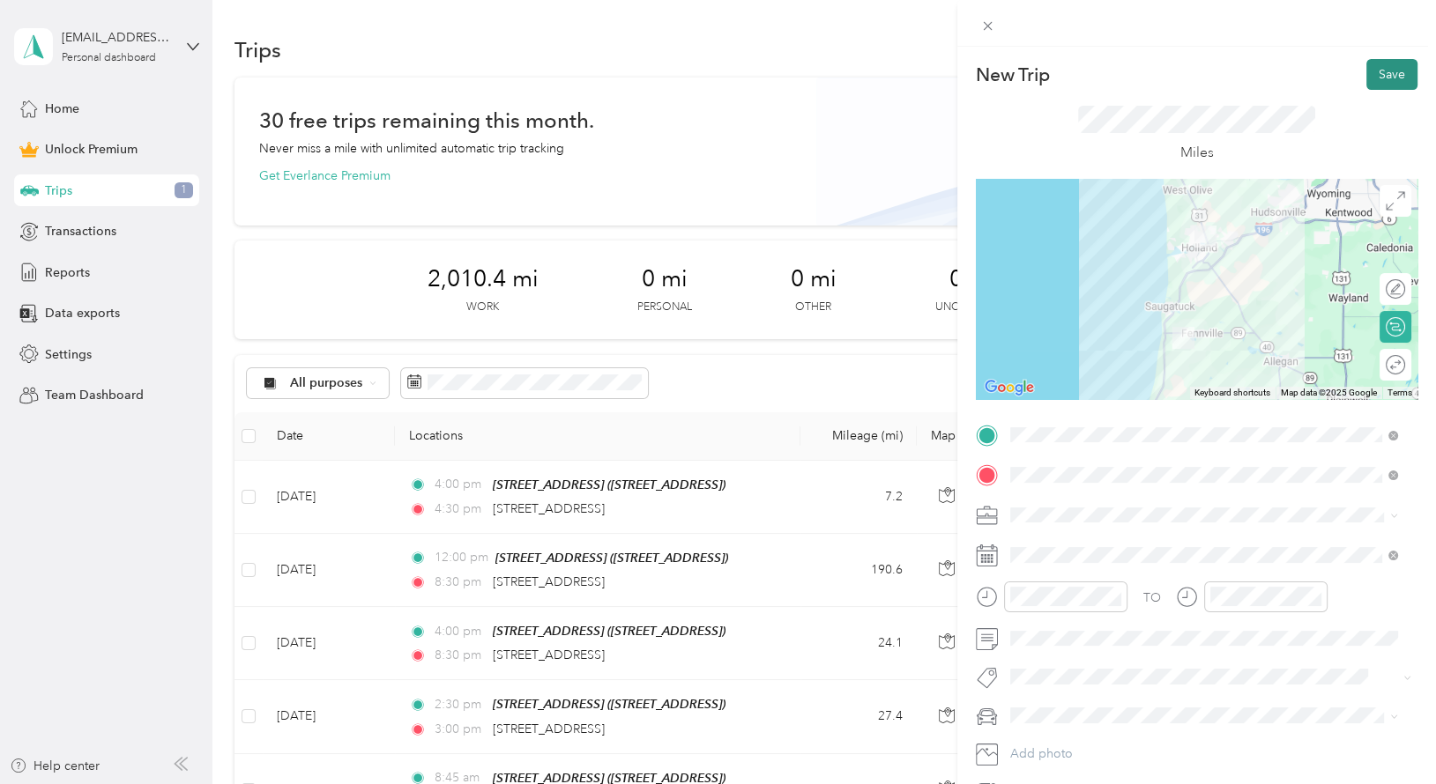
click at [1366, 77] on button "Save" at bounding box center [1391, 74] width 51 height 31
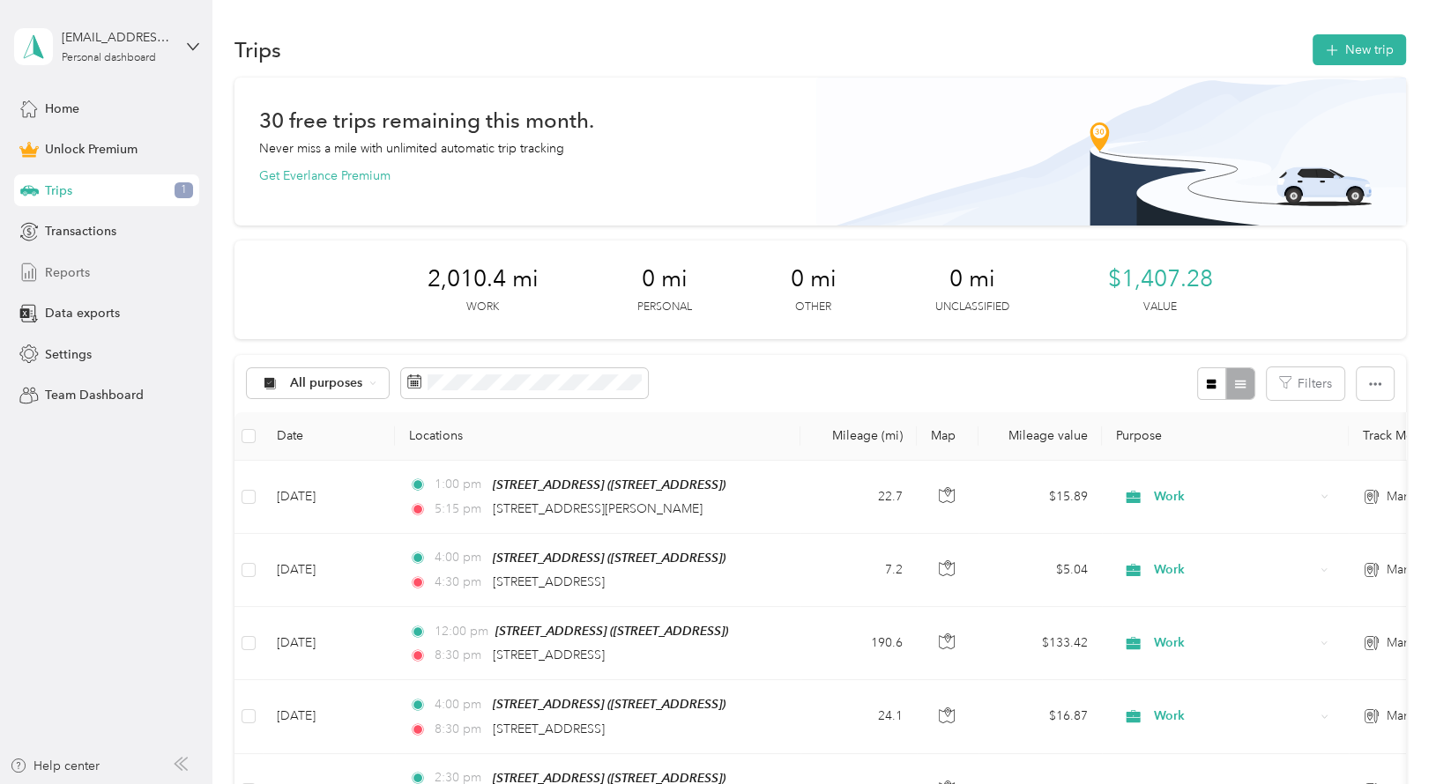
click at [60, 272] on span "Reports" at bounding box center [67, 273] width 45 height 19
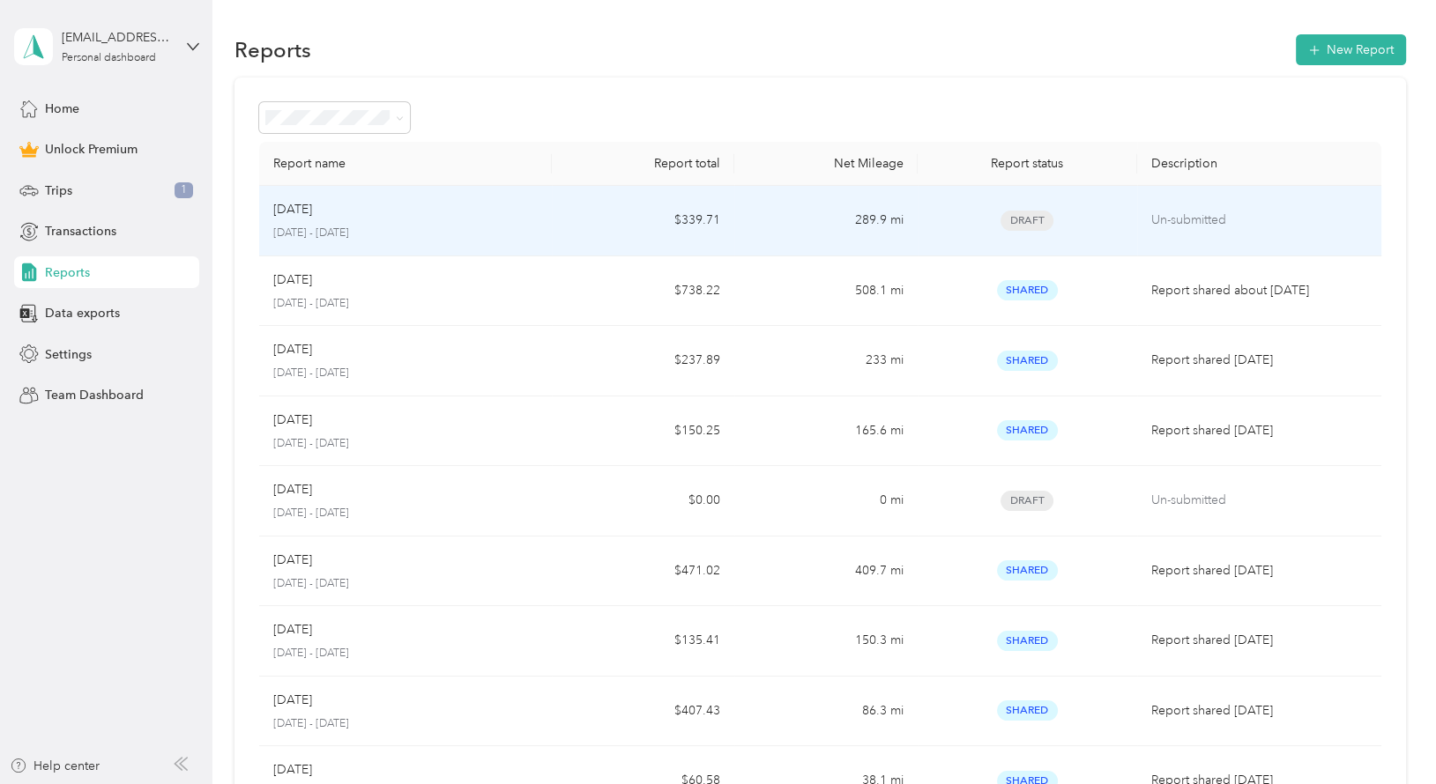
click at [384, 220] on div "Sep [DATE] - [DATE]" at bounding box center [405, 220] width 264 height 41
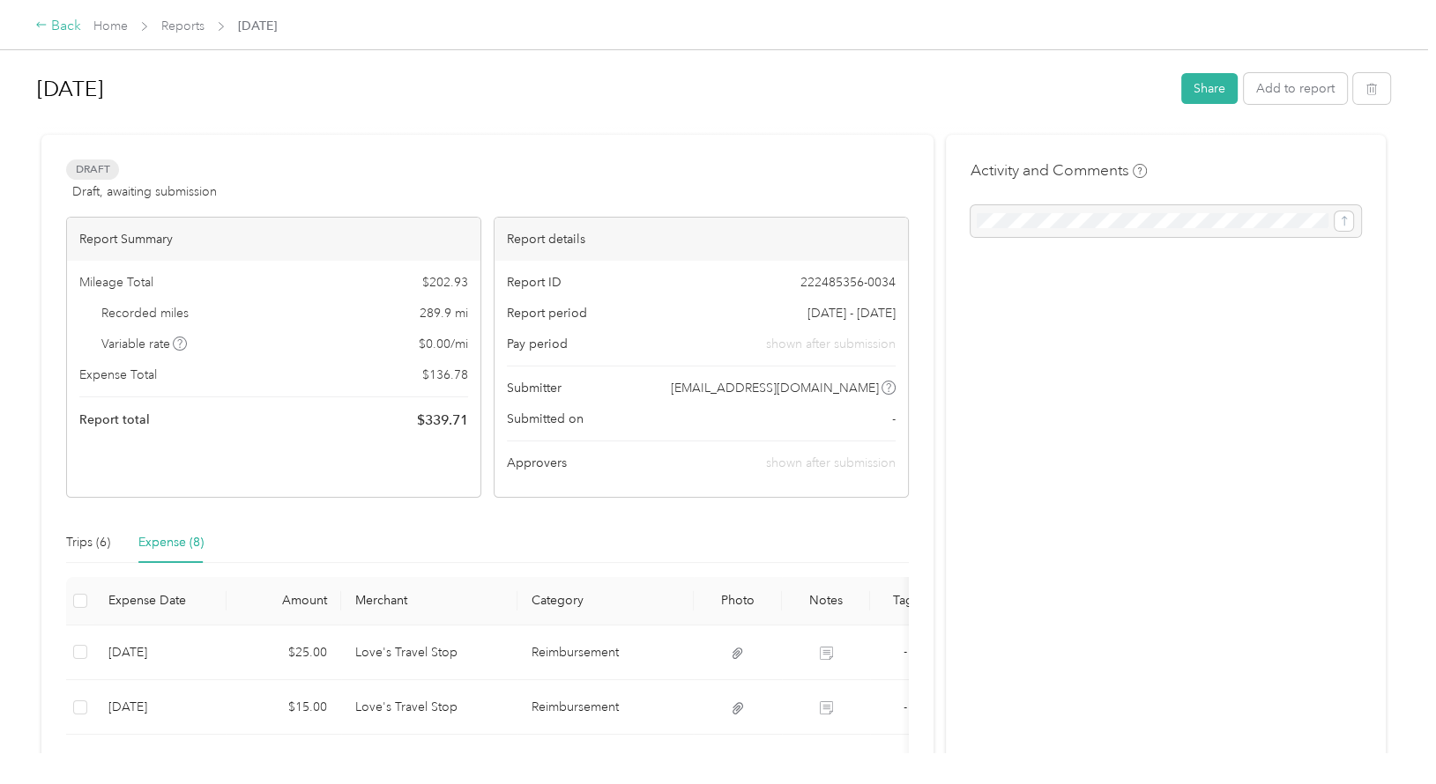
click at [49, 24] on div "Back" at bounding box center [58, 26] width 46 height 21
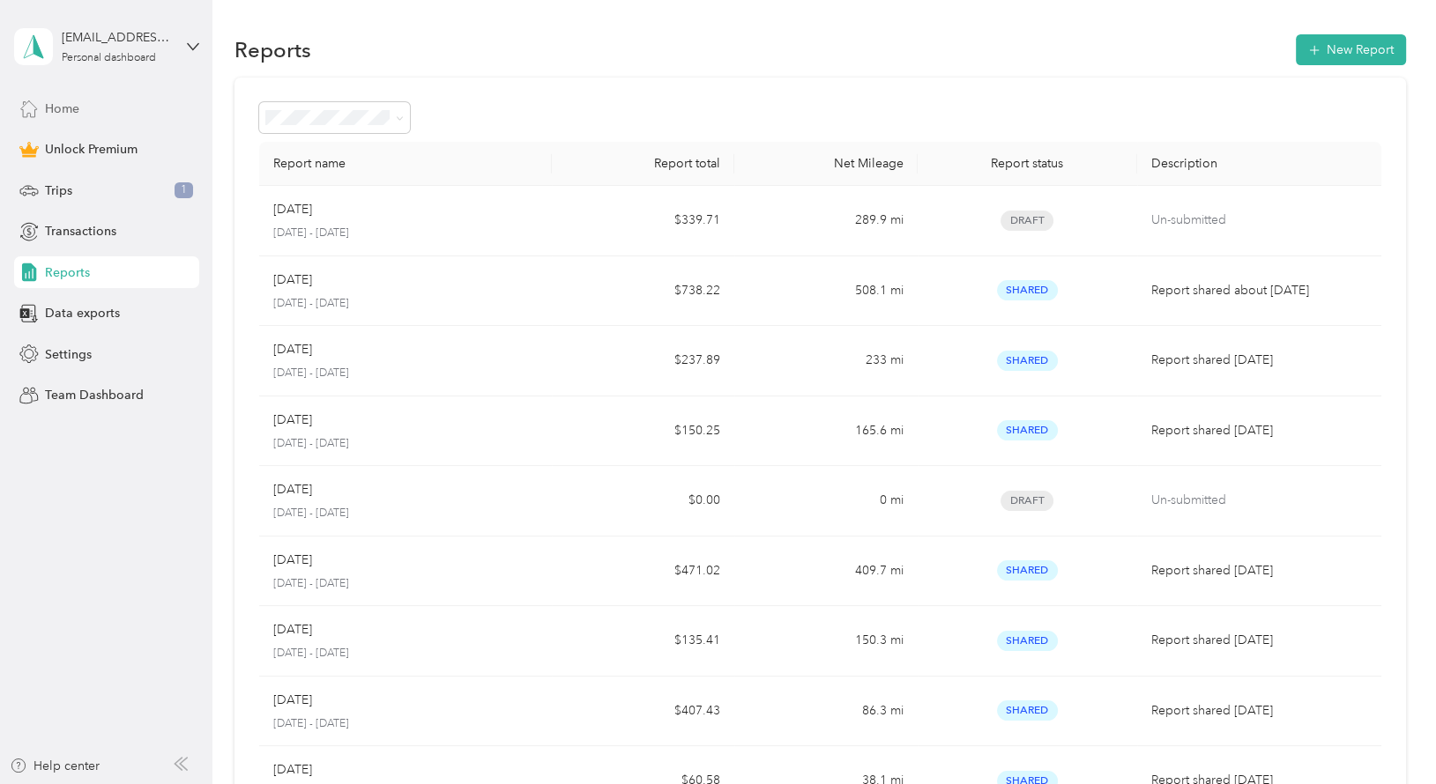
click at [65, 110] on span "Home" at bounding box center [62, 109] width 34 height 19
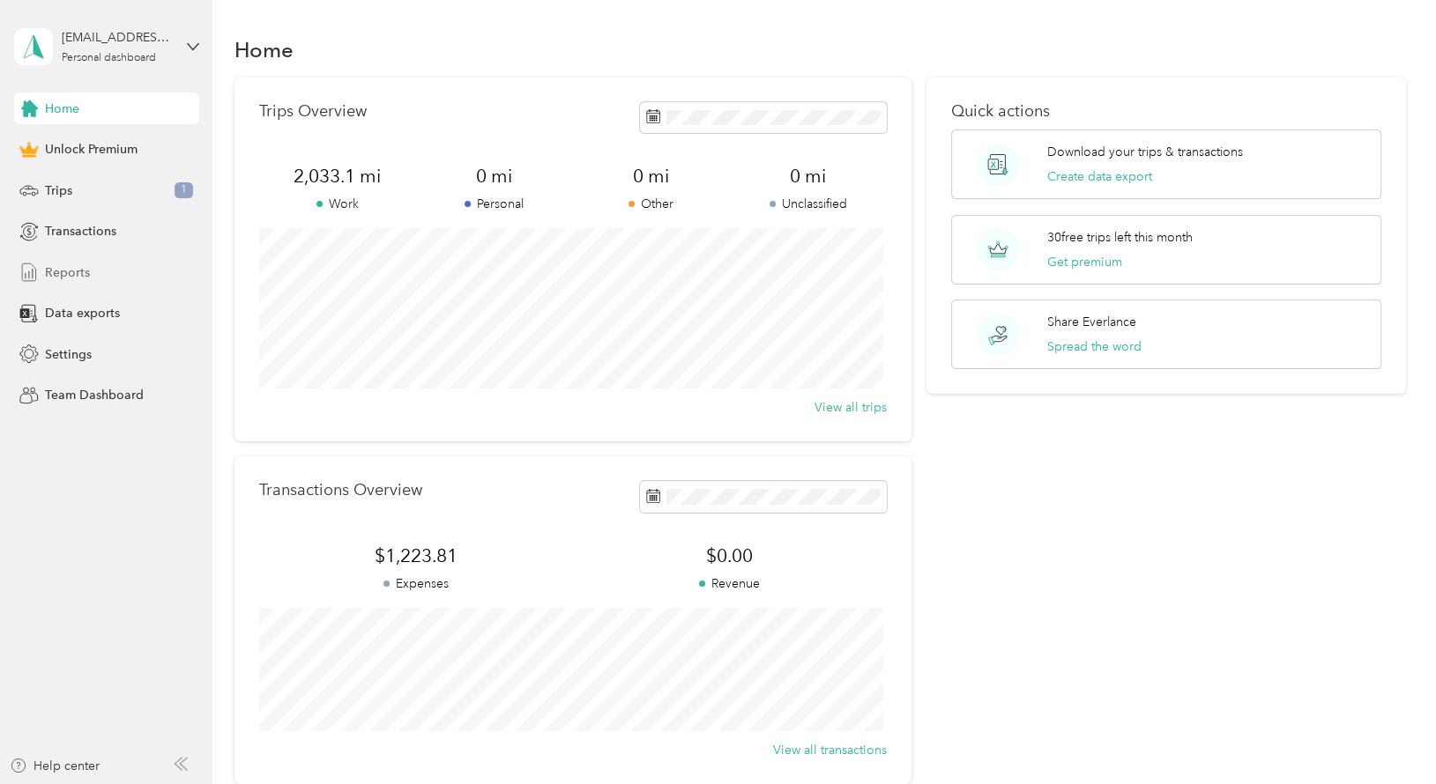
click at [66, 276] on span "Reports" at bounding box center [67, 273] width 45 height 19
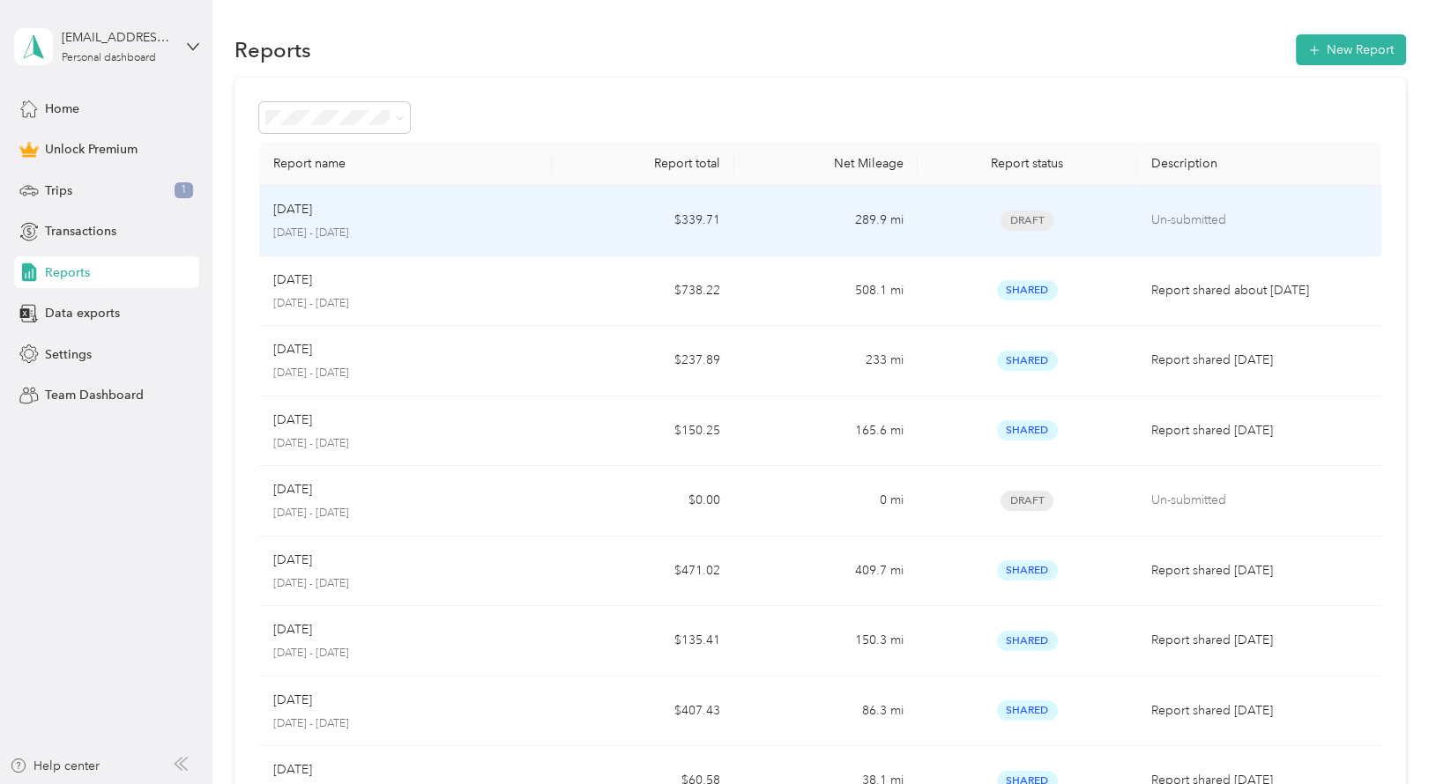
click at [492, 224] on div "Sep [DATE] - [DATE]" at bounding box center [405, 220] width 264 height 41
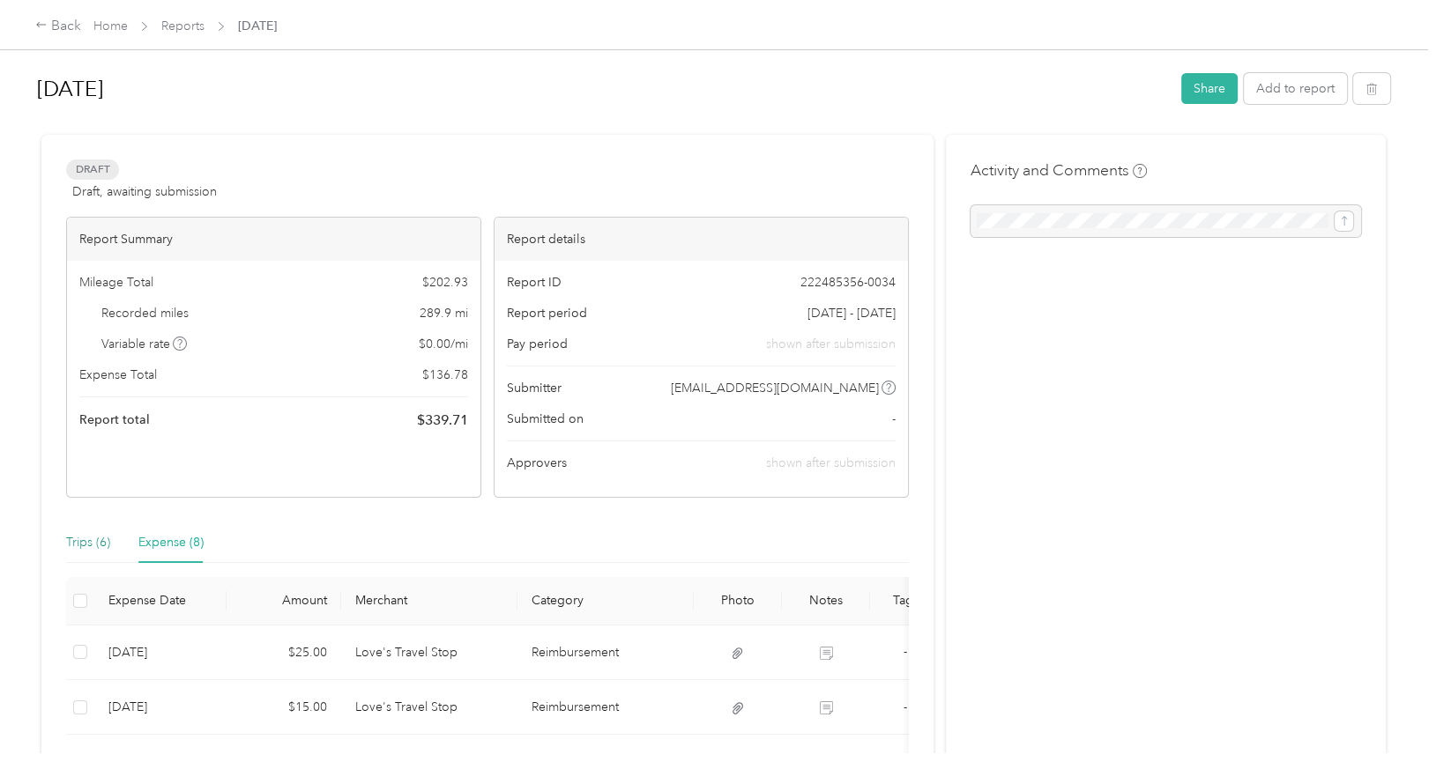
click at [86, 550] on div "Trips (6)" at bounding box center [88, 542] width 44 height 19
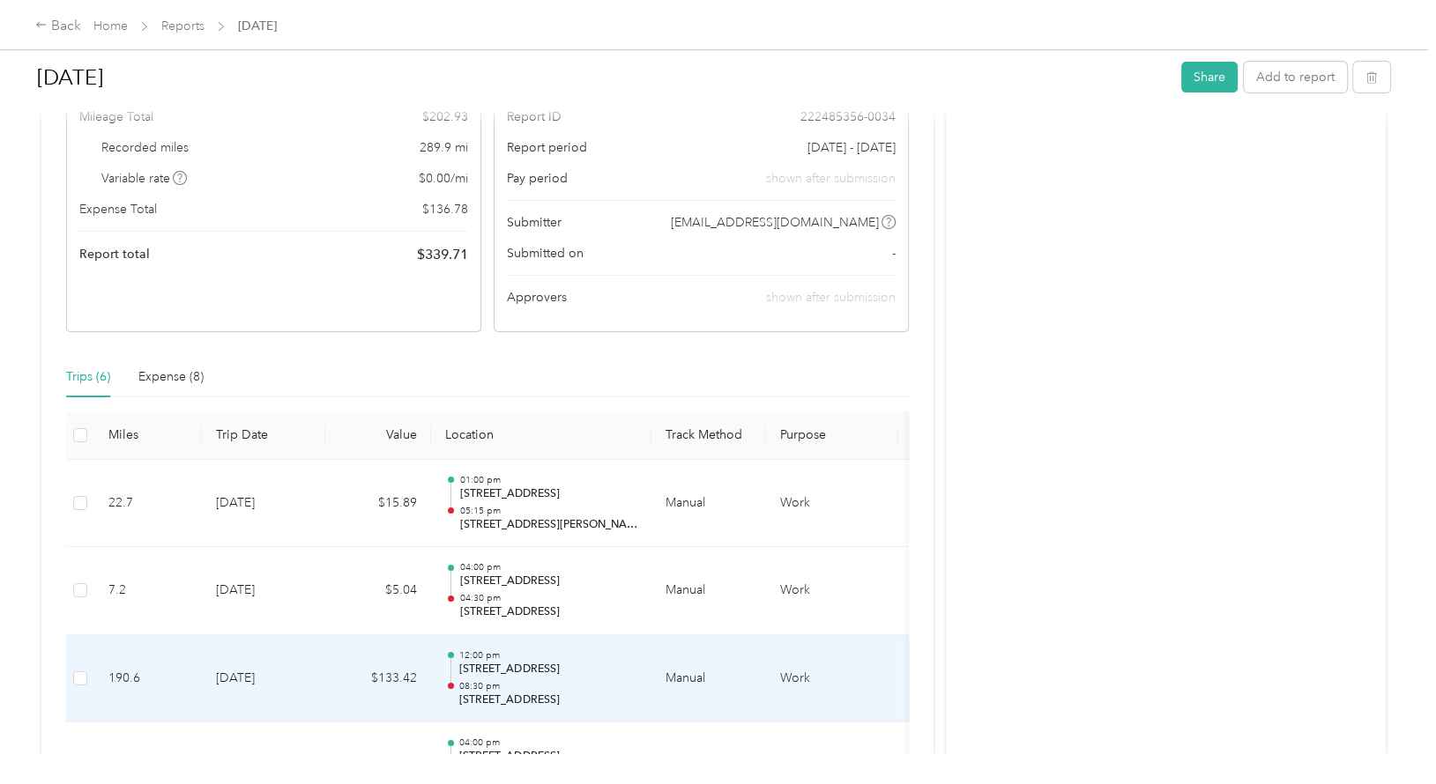
scroll to position [160, 0]
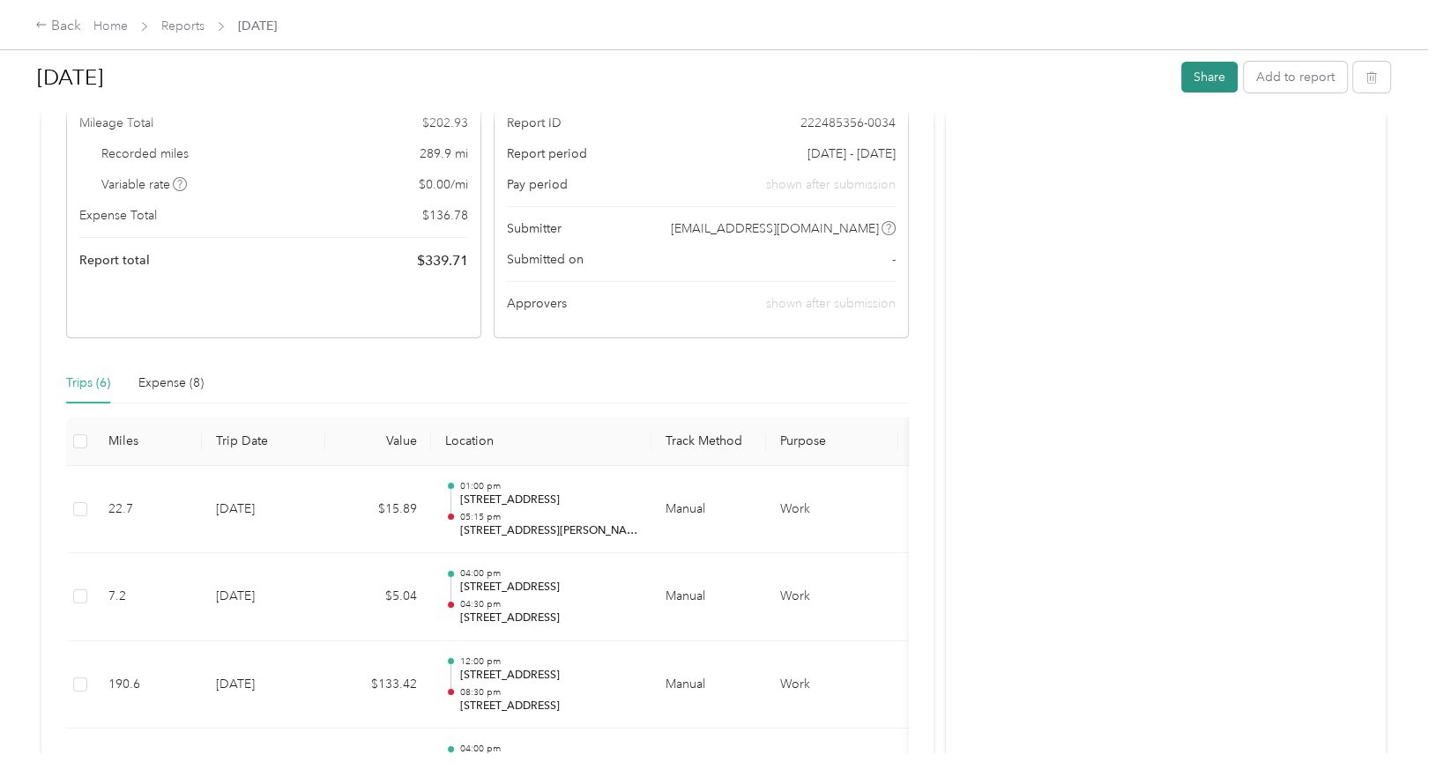
click at [1202, 77] on button "Share" at bounding box center [1209, 77] width 56 height 31
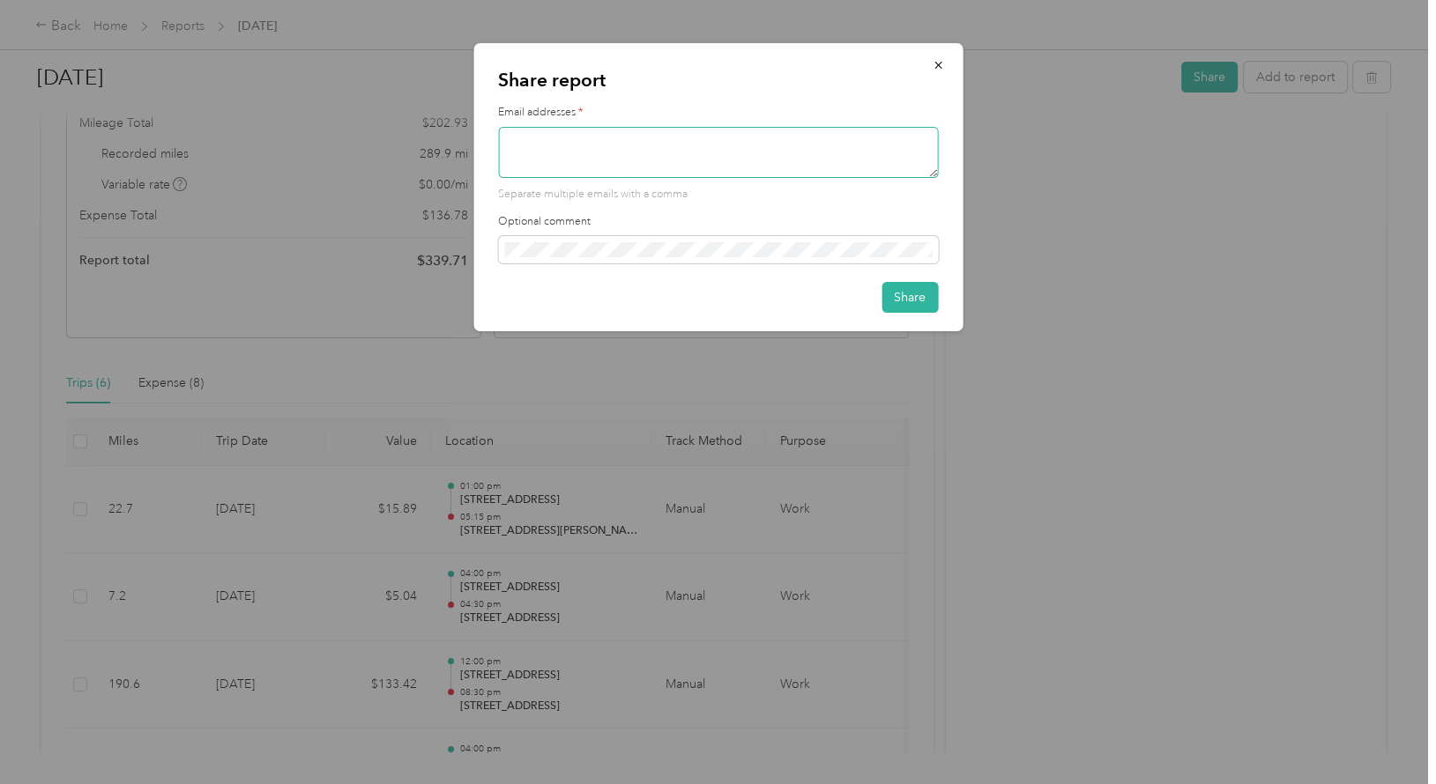
click at [713, 133] on textarea at bounding box center [718, 152] width 440 height 51
type textarea "[EMAIL_ADDRESS][DOMAIN_NAME]"
click at [905, 293] on button "Share" at bounding box center [909, 297] width 56 height 31
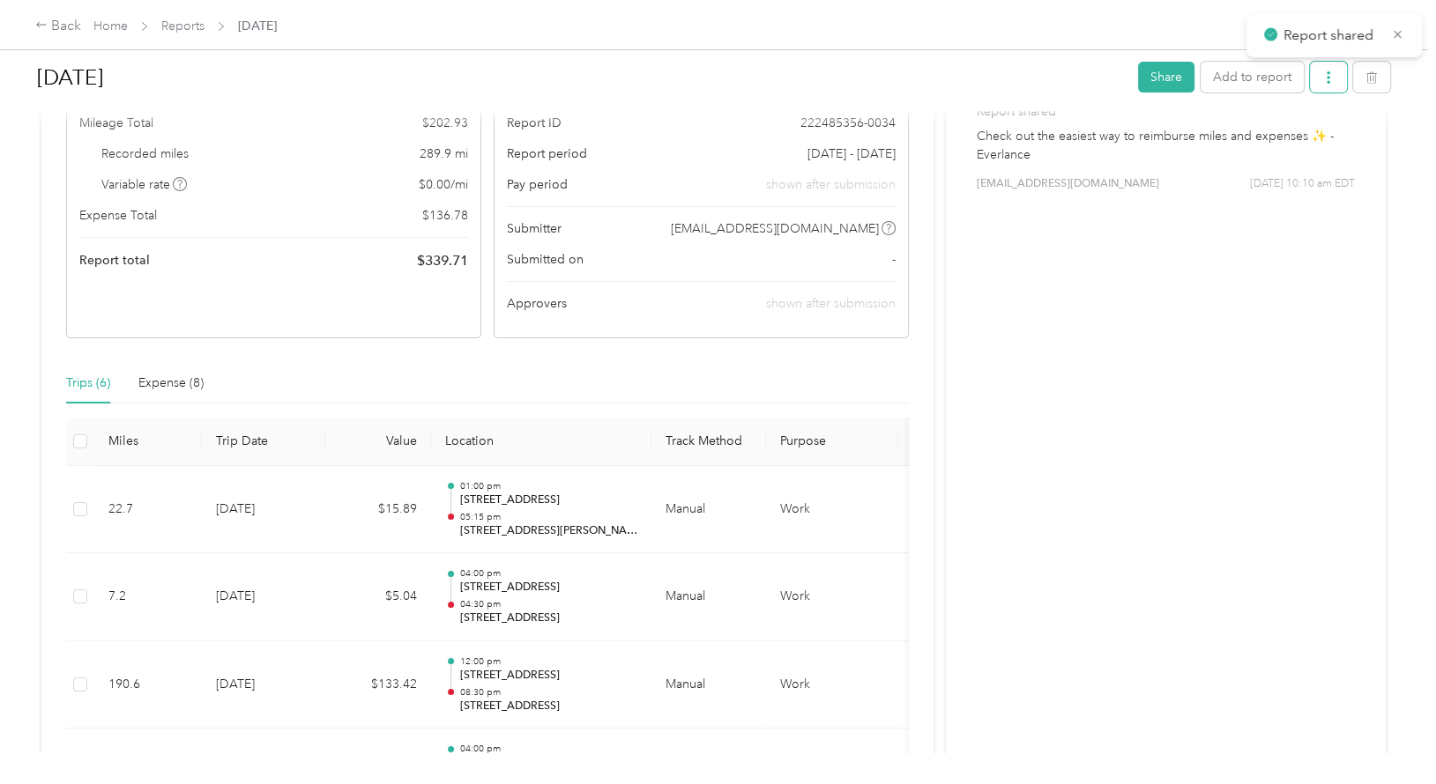
click at [1322, 82] on icon "button" at bounding box center [1328, 77] width 12 height 12
click at [1259, 145] on span "Download" at bounding box center [1273, 141] width 58 height 19
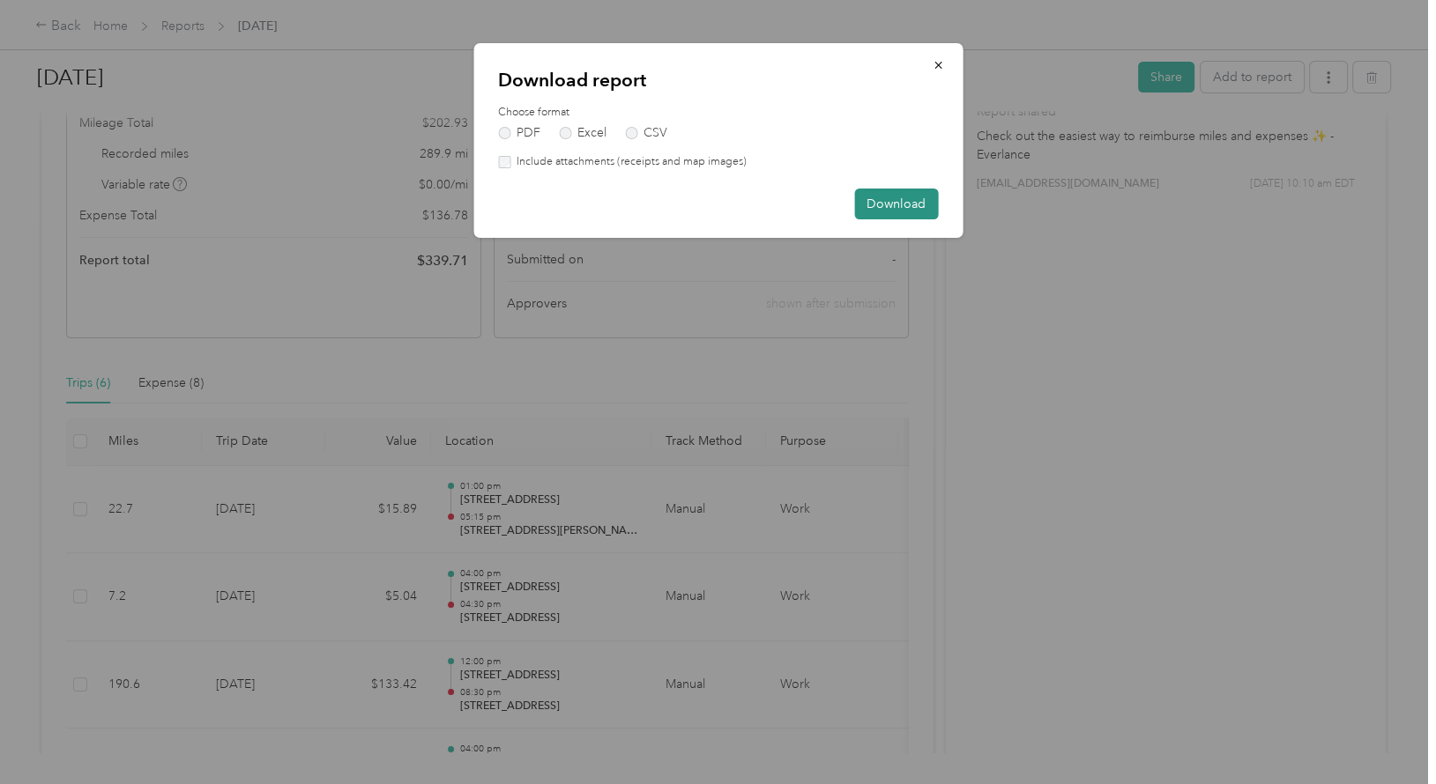
click at [893, 212] on button "Download" at bounding box center [896, 204] width 84 height 31
